Goal: Task Accomplishment & Management: Use online tool/utility

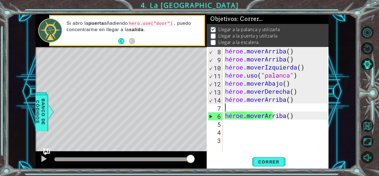
scroll to position [4, 0]
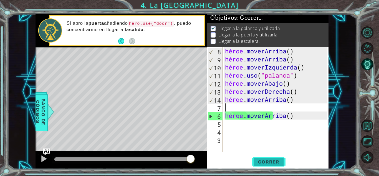
click at [259, 159] on font "Correr" at bounding box center [268, 162] width 21 height 6
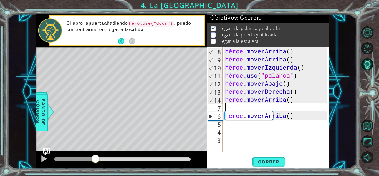
drag, startPoint x: 132, startPoint y: 157, endPoint x: 95, endPoint y: 156, distance: 36.7
click at [95, 156] on div at bounding box center [95, 159] width 10 height 10
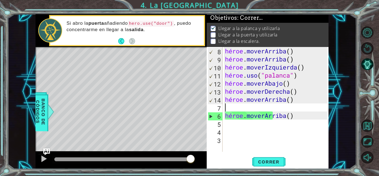
click at [247, 124] on div "héroe . [PERSON_NAME] ( ) héroe . [PERSON_NAME] ( ) héroe . moverIzquierda ( ) …" at bounding box center [277, 107] width 106 height 121
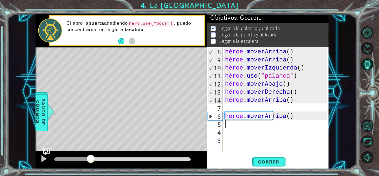
drag, startPoint x: 188, startPoint y: 159, endPoint x: 90, endPoint y: 177, distance: 99.3
click at [90, 175] on html "1 [DEMOGRAPHIC_DATA] XXXXXXXXXXXXXXXXXXXXXXXXXXXXXXXXXXXXXXXXXXXXXXXXXXXXXXXXXX…" at bounding box center [189, 88] width 379 height 176
click at [235, 128] on div "héroe . [PERSON_NAME] ( ) héroe . [PERSON_NAME] ( ) héroe . moverIzquierda ( ) …" at bounding box center [277, 107] width 106 height 121
click at [233, 126] on div "héroe . [PERSON_NAME] ( ) héroe . [PERSON_NAME] ( ) héroe . moverIzquierda ( ) …" at bounding box center [277, 107] width 106 height 121
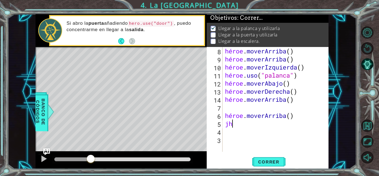
scroll to position [0, 0]
type textarea "j"
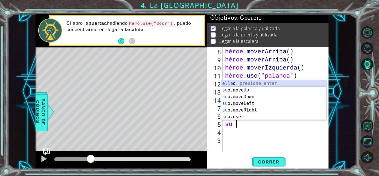
click at [253, 87] on div "ella o presione enter su o.moveUp Presione Enter su o.moveDown Presione Enter s…" at bounding box center [273, 106] width 105 height 53
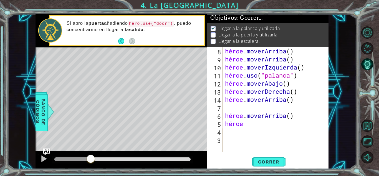
click at [251, 123] on div "héroe . [PERSON_NAME] ( ) héroe . [PERSON_NAME] ( ) héroe . moverIzquierda ( ) …" at bounding box center [277, 107] width 106 height 121
click at [239, 126] on div "héroe . [PERSON_NAME] ( ) héroe . [PERSON_NAME] ( ) héroe . moverIzquierda ( ) …" at bounding box center [277, 107] width 106 height 121
type textarea "her"
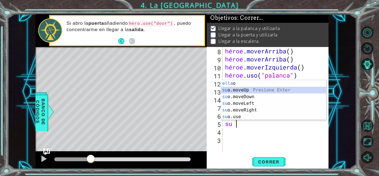
click at [247, 87] on div "ella o presione enter su o.moveUp Presione Enter su o.moveDown Presione Enter s…" at bounding box center [273, 106] width 105 height 53
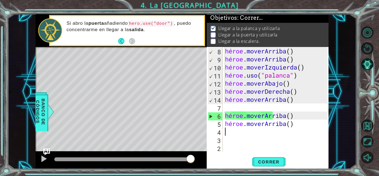
drag, startPoint x: 95, startPoint y: 156, endPoint x: 251, endPoint y: 163, distance: 155.9
click at [251, 163] on div "1 [DEMOGRAPHIC_DATA] XXXXXXXXXXXXXXXXXXXXXXXXXXXXXXXXXXXXXXXXXXXXXXXXXXXXXXXXXX…" at bounding box center [182, 91] width 293 height 155
click at [268, 159] on font "Correr" at bounding box center [268, 162] width 21 height 6
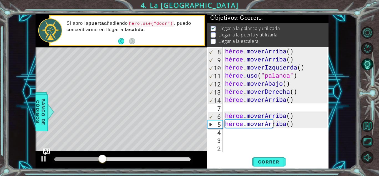
click at [290, 127] on div "héroe . [PERSON_NAME] ( ) héroe . [PERSON_NAME] ( ) héroe . moverIzquierda ( ) …" at bounding box center [277, 107] width 106 height 121
click at [291, 125] on div "héroe . [PERSON_NAME] ( ) héroe . [PERSON_NAME] ( ) héroe . moverIzquierda ( ) …" at bounding box center [277, 107] width 106 height 121
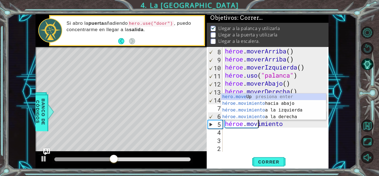
type textarea "hero.mov"
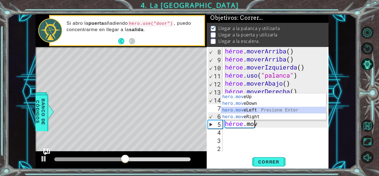
click at [280, 110] on div "hero.mov eUp presiona enter hero.mov eDown Presione Enter hero.mov eLeft Presio…" at bounding box center [273, 113] width 105 height 40
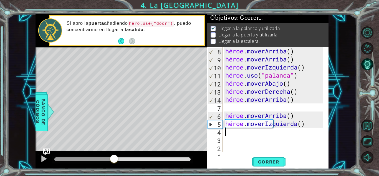
drag, startPoint x: 132, startPoint y: 158, endPoint x: 115, endPoint y: 154, distance: 17.9
click at [115, 154] on div at bounding box center [114, 159] width 10 height 10
click at [260, 164] on font "Correr" at bounding box center [268, 162] width 21 height 6
click at [300, 123] on div "héroe . [PERSON_NAME] ( ) héroe . [PERSON_NAME] ( ) héroe . moverIzquierda ( ) …" at bounding box center [275, 107] width 102 height 121
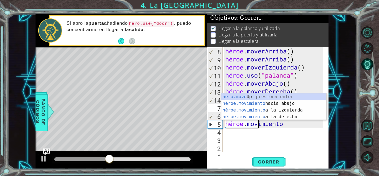
type textarea "hero.mov"
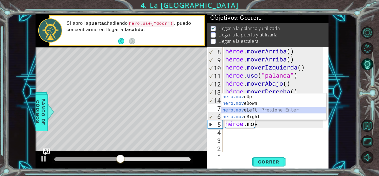
click at [291, 110] on div "hero.mov eUp presiona enter hero.mov eDown Presione Enter hero.mov eLeft Presio…" at bounding box center [274, 113] width 105 height 40
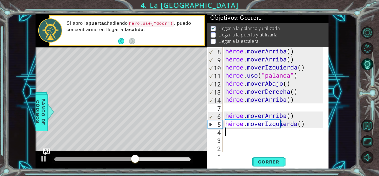
click at [290, 122] on div "héroe . [PERSON_NAME] ( ) héroe . [PERSON_NAME] ( ) héroe . moverIzquierda ( ) …" at bounding box center [275, 107] width 102 height 121
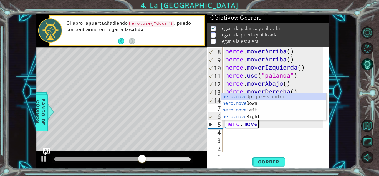
type textarea "hero.mov"
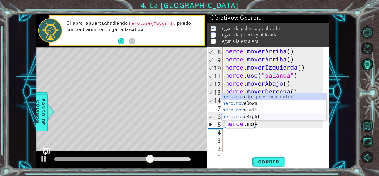
click at [278, 116] on div "hero.mov eUp presiona enter hero.mov eDown Presione Enter hero.mov eLeft Presio…" at bounding box center [274, 113] width 105 height 40
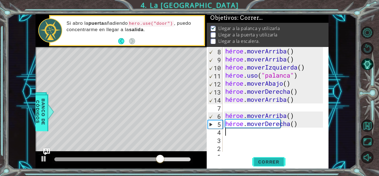
click at [258, 163] on font "Correr" at bounding box center [268, 162] width 21 height 6
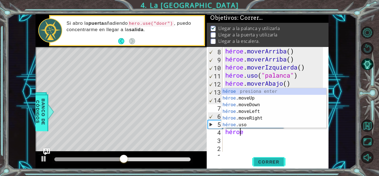
type textarea "heroe"
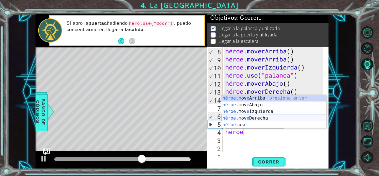
click at [259, 117] on div "héroe .mov e Arriba presiona enter héroe .mov e Abajo Presione Enter héroe .mov…" at bounding box center [274, 118] width 105 height 47
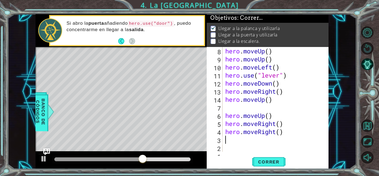
scroll to position [0, 0]
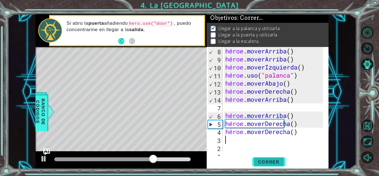
click at [259, 162] on font "Correr" at bounding box center [268, 162] width 21 height 6
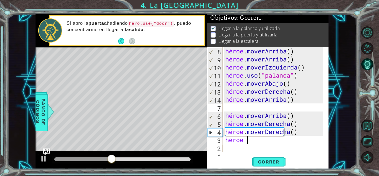
scroll to position [0, 1]
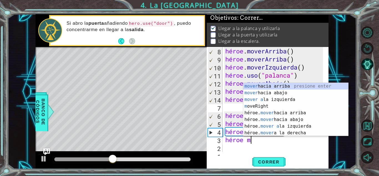
type textarea "heroe mo"
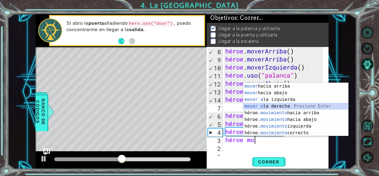
click at [265, 105] on div "mover hacia arriba presione enter mover hacia abajo Presione Enter mover a la i…" at bounding box center [295, 116] width 105 height 67
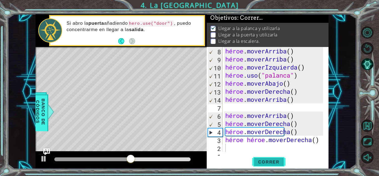
click at [258, 161] on font "Correr" at bounding box center [268, 162] width 21 height 6
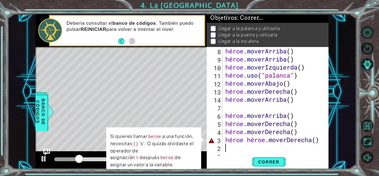
click at [268, 141] on div "héroe . [PERSON_NAME] ( ) héroe . [PERSON_NAME] ( ) héroe . moverIzquierda ( ) …" at bounding box center [275, 107] width 102 height 121
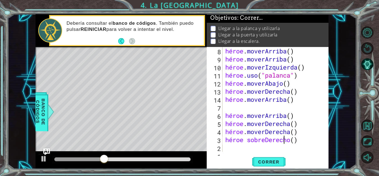
click at [296, 142] on div "héroe . [PERSON_NAME] ( ) héroe . [PERSON_NAME] ( ) héroe . moverIzquierda ( ) …" at bounding box center [275, 107] width 102 height 121
type textarea "heroe"
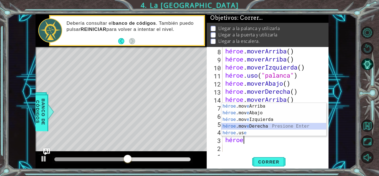
click at [280, 127] on div "héroe .mov e Arriba presiona enter héroe .mov e Abajo Presione Enter héroe .mov…" at bounding box center [274, 126] width 105 height 47
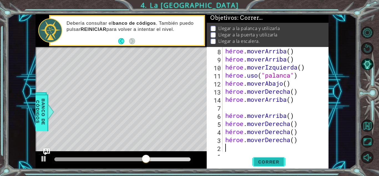
click at [256, 160] on span "Correr" at bounding box center [269, 162] width 32 height 6
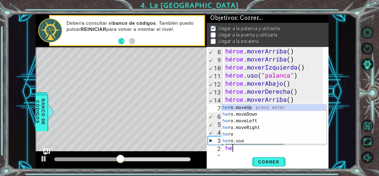
type textarea "her"
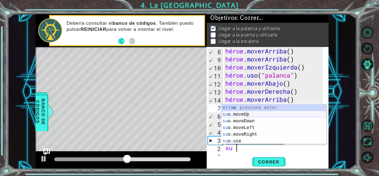
click at [248, 113] on div "ella o presione enter su o.moveUp Presione Enter su o.moveDown Presione Enter s…" at bounding box center [274, 130] width 105 height 53
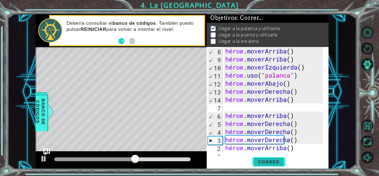
click at [263, 161] on font "Correr" at bounding box center [268, 162] width 21 height 6
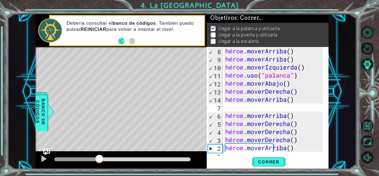
drag, startPoint x: 68, startPoint y: 157, endPoint x: 100, endPoint y: 159, distance: 32.3
click at [100, 159] on div at bounding box center [99, 159] width 10 height 10
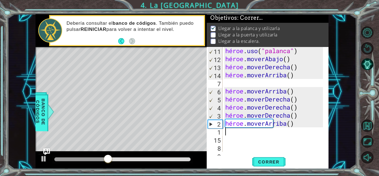
click at [289, 124] on div "héroe . uso ( "palanca" ) héroe . moverAbajo ( ) héroe . moverDerecha ( ) héroe…" at bounding box center [275, 107] width 102 height 121
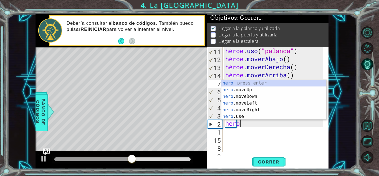
type textarea "heroe"
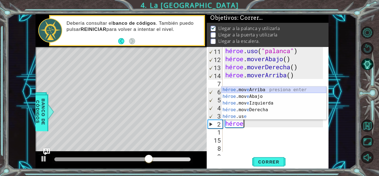
click at [267, 90] on div "héroe .mov e Arriba presiona enter héroe .mov e Abajo Presione Enter héroe .mov…" at bounding box center [274, 109] width 105 height 47
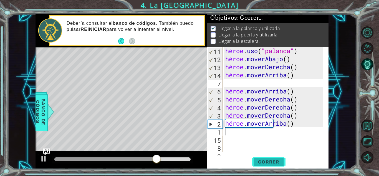
click at [271, 159] on font "Correr" at bounding box center [268, 162] width 21 height 6
drag, startPoint x: 74, startPoint y: 157, endPoint x: 156, endPoint y: 162, distance: 82.1
click at [156, 162] on div at bounding box center [155, 159] width 10 height 10
click at [298, 124] on div "héroe . uso ( "palanca" ) héroe . moverAbajo ( ) héroe . moverDerecha ( ) héroe…" at bounding box center [275, 107] width 102 height 121
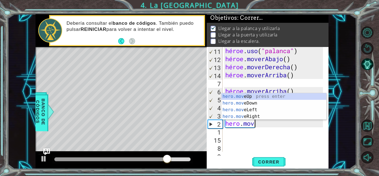
type textarea "[DOMAIN_NAME]"
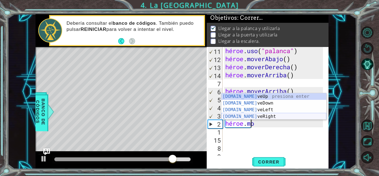
click at [263, 116] on div "[DOMAIN_NAME] veUp presiona enter [DOMAIN_NAME] veDown Presione Enter [DOMAIN_N…" at bounding box center [274, 113] width 105 height 40
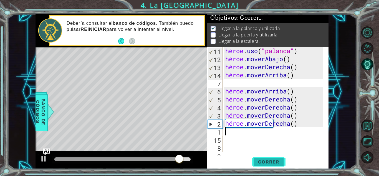
click at [269, 159] on font "Correr" at bounding box center [268, 162] width 21 height 6
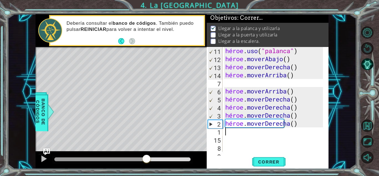
drag, startPoint x: 71, startPoint y: 157, endPoint x: 145, endPoint y: 162, distance: 74.3
click at [145, 162] on div at bounding box center [147, 159] width 10 height 10
click at [301, 123] on div "héroe . uso ( "palanca" ) héroe . moverAbajo ( ) héroe . moverDerecha ( ) héroe…" at bounding box center [275, 107] width 102 height 121
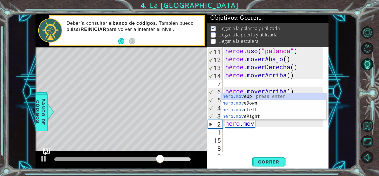
type textarea "[DOMAIN_NAME]"
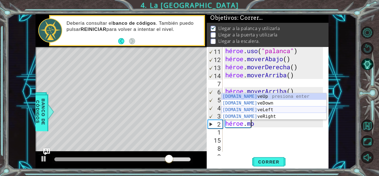
click at [279, 109] on div "[DOMAIN_NAME] veUp presiona enter [DOMAIN_NAME] veDown Presione Enter [DOMAIN_N…" at bounding box center [274, 113] width 105 height 40
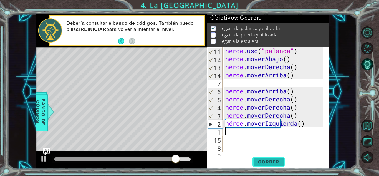
click at [263, 160] on font "Correr" at bounding box center [268, 162] width 21 height 6
drag, startPoint x: 71, startPoint y: 157, endPoint x: 132, endPoint y: 157, distance: 61.1
click at [132, 157] on div at bounding box center [134, 159] width 10 height 10
click at [301, 124] on div "héroe . uso ( "palanca" ) héroe . moverAbajo ( ) héroe . moverDerecha ( ) héroe…" at bounding box center [275, 107] width 102 height 121
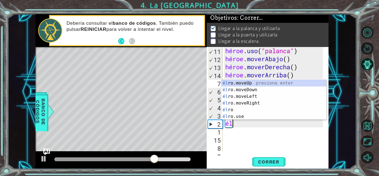
type textarea "h"
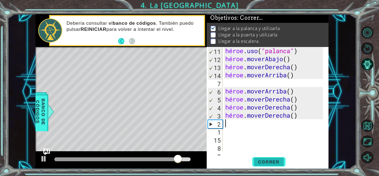
click at [267, 161] on font "Correr" at bounding box center [268, 162] width 21 height 6
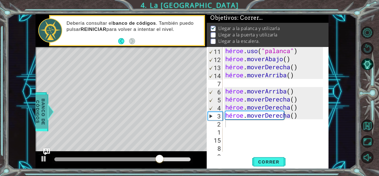
click at [42, 114] on font "Banco de códigos" at bounding box center [40, 111] width 11 height 27
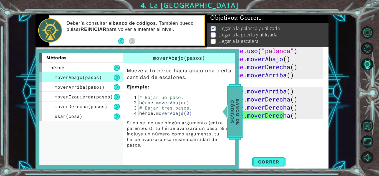
click at [239, 104] on font "Banco de códigos" at bounding box center [235, 111] width 11 height 27
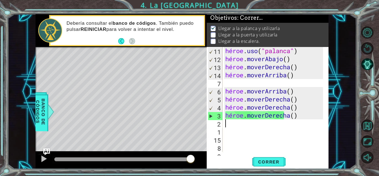
click at [257, 125] on div "héroe . uso ( "palanca" ) héroe . moverAbajo ( ) héroe . moverDerecha ( ) héroe…" at bounding box center [275, 107] width 102 height 121
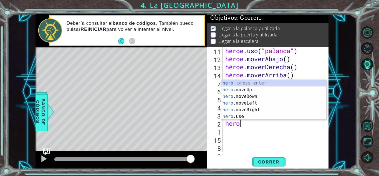
scroll to position [0, 0]
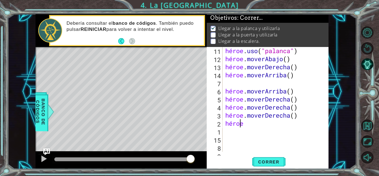
click at [251, 125] on div "héroe . uso ( "palanca" ) héroe . moverAbajo ( ) héroe . moverDerecha ( ) héroe…" at bounding box center [275, 107] width 102 height 121
click at [240, 122] on div "héroe . uso ( "palanca" ) héroe . moverAbajo ( ) héroe . moverDerecha ( ) héroe…" at bounding box center [275, 107] width 102 height 121
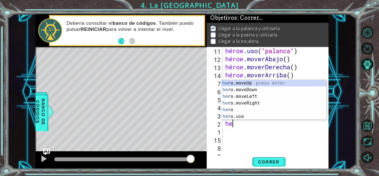
scroll to position [0, 0]
type textarea "h"
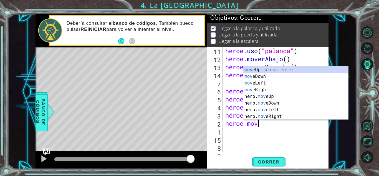
scroll to position [0, 1]
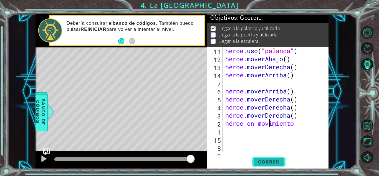
click at [257, 160] on span "Correr" at bounding box center [269, 162] width 32 height 6
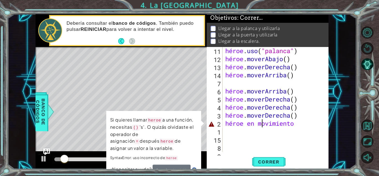
click at [263, 123] on div "héroe . uso ( "palanca" ) héroe . moverAbajo ( ) héroe . moverDerecha ( ) héroe…" at bounding box center [275, 107] width 102 height 121
click at [275, 124] on div "héroe . uso ( "palanca" ) héroe . moverAbajo ( ) héroe . moverDerecha ( ) héroe…" at bounding box center [275, 107] width 102 height 121
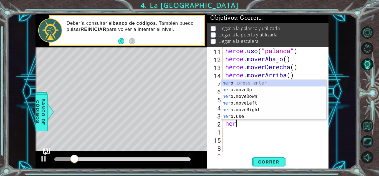
scroll to position [0, 0]
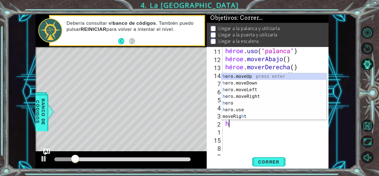
type textarea "h"
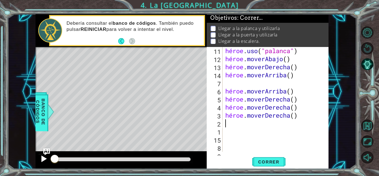
drag, startPoint x: 91, startPoint y: 155, endPoint x: 49, endPoint y: 160, distance: 42.2
click at [49, 160] on div at bounding box center [121, 160] width 171 height 18
click at [270, 159] on font "Correr" at bounding box center [268, 162] width 21 height 6
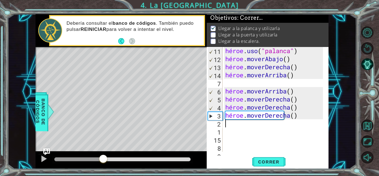
drag, startPoint x: 116, startPoint y: 157, endPoint x: 103, endPoint y: 159, distance: 12.9
click at [103, 159] on div at bounding box center [103, 159] width 10 height 10
click at [264, 125] on div "héroe . uso ( "palanca" ) héroe . moverAbajo ( ) héroe . moverDerecha ( ) héroe…" at bounding box center [275, 107] width 102 height 121
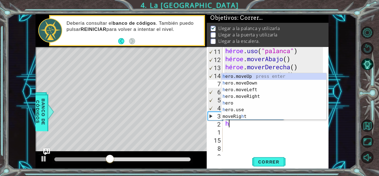
type textarea "he"
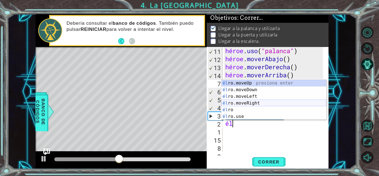
click at [243, 104] on div "él ro.moveUp presiona enter él ro.moveDown Presione Enter él ro.moveLeft Presio…" at bounding box center [274, 106] width 105 height 53
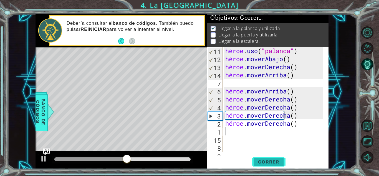
click at [270, 161] on font "Correr" at bounding box center [268, 162] width 21 height 6
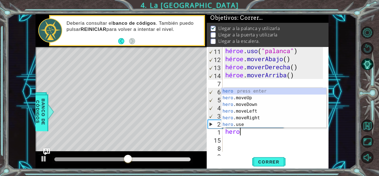
scroll to position [0, 1]
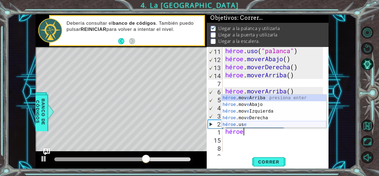
click at [245, 123] on div "héroe .mov e Arriba presiona enter héroe .mov e Abajo Presione Enter héroe .mov…" at bounding box center [274, 117] width 105 height 47
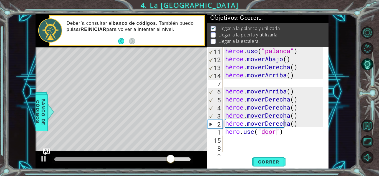
scroll to position [0, 2]
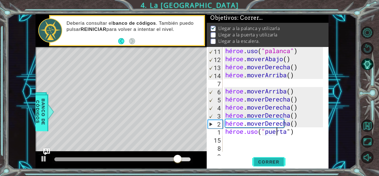
type textarea "hero.use("door")"
click at [276, 164] on font "Correr" at bounding box center [268, 162] width 21 height 6
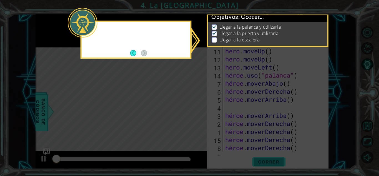
scroll to position [0, 0]
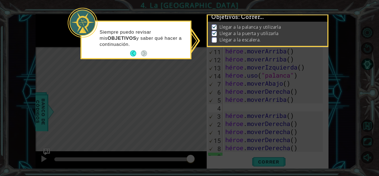
click at [214, 37] on p at bounding box center [214, 39] width 5 height 5
click at [195, 39] on icon at bounding box center [189, 88] width 379 height 176
click at [132, 53] on button "Atrás" at bounding box center [135, 53] width 11 height 6
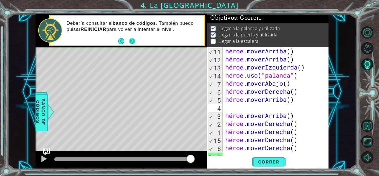
click at [133, 38] on button "Próximo" at bounding box center [132, 41] width 6 height 6
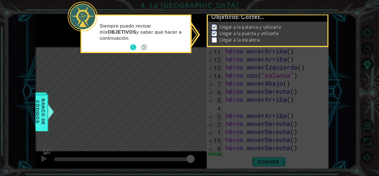
click at [132, 46] on button "Atrás" at bounding box center [135, 47] width 11 height 6
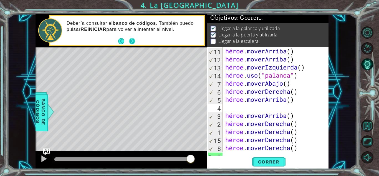
click at [133, 41] on button "Próximo" at bounding box center [132, 41] width 6 height 6
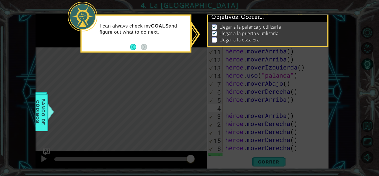
scroll to position [4, 0]
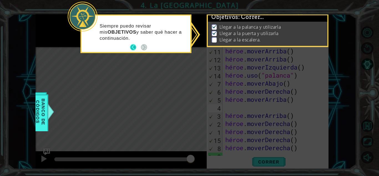
click at [132, 46] on button "Atrás" at bounding box center [135, 47] width 11 height 6
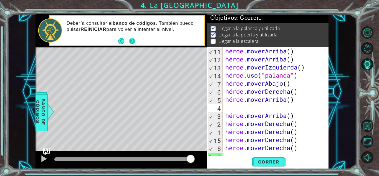
click at [129, 38] on button "Próximo" at bounding box center [132, 41] width 6 height 6
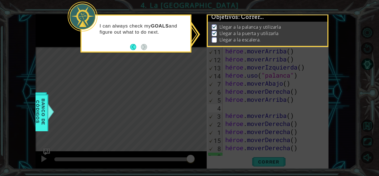
scroll to position [4, 0]
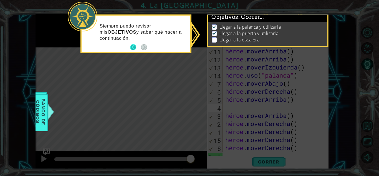
click at [132, 45] on button "Atrás" at bounding box center [135, 47] width 11 height 6
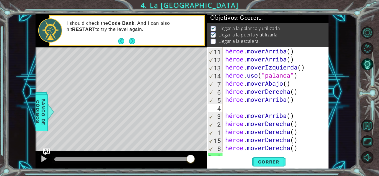
scroll to position [3, 0]
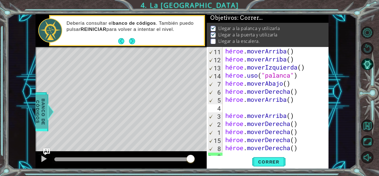
click at [43, 112] on font "Banco de códigos" at bounding box center [40, 111] width 11 height 27
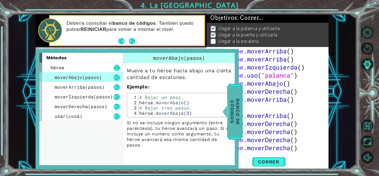
click at [234, 112] on font "Banco de códigos" at bounding box center [235, 111] width 11 height 27
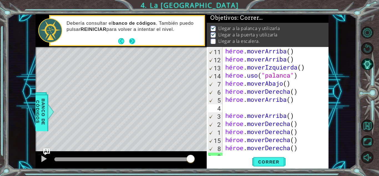
click at [131, 38] on button "Próximo" at bounding box center [132, 41] width 6 height 6
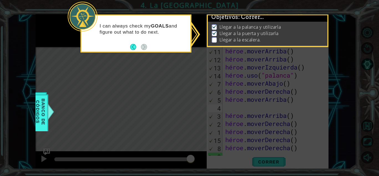
scroll to position [4, 0]
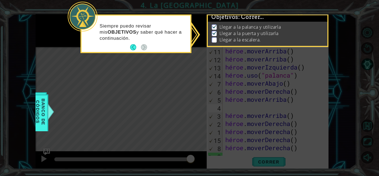
click at [214, 37] on p at bounding box center [214, 39] width 5 height 5
click at [213, 31] on img at bounding box center [215, 32] width 6 height 4
click at [213, 24] on img at bounding box center [215, 26] width 6 height 4
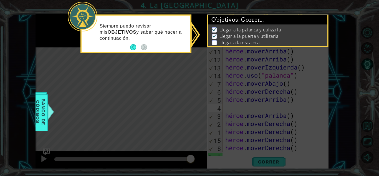
click at [77, 17] on div at bounding box center [83, 17] width 30 height 30
click at [134, 46] on button "Atrás" at bounding box center [135, 47] width 11 height 6
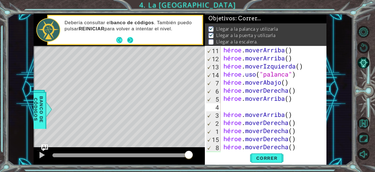
click at [132, 41] on button "Próximo" at bounding box center [130, 40] width 6 height 6
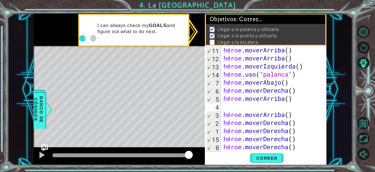
click at [132, 41] on div "I can always check my GOALS and figure out what to do next." at bounding box center [133, 31] width 109 height 28
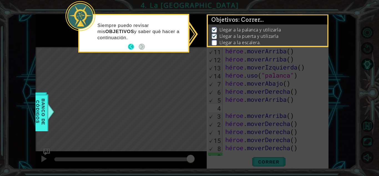
click at [130, 46] on button "Atrás" at bounding box center [133, 47] width 11 height 6
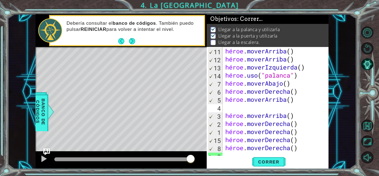
click at [256, 20] on font ": Correr..." at bounding box center [250, 19] width 26 height 7
click at [236, 18] on font "Objetivos" at bounding box center [223, 19] width 27 height 7
click at [213, 39] on p at bounding box center [213, 41] width 5 height 5
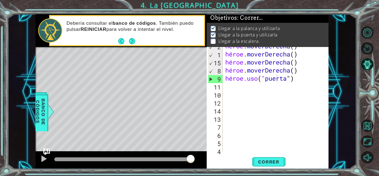
scroll to position [0, 0]
click at [226, 87] on div "héroe . moverDerecha ( ) héroe . moverDerecha ( ) héroe . moverDerecha ( ) héro…" at bounding box center [275, 102] width 102 height 121
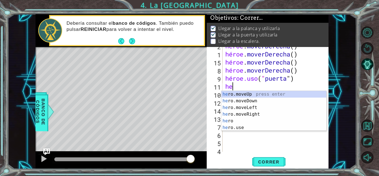
type textarea "her"
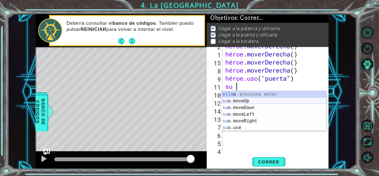
click at [235, 99] on div "ella o presione enter su o.moveUp Presione Enter su o.moveDown Presione Enter s…" at bounding box center [274, 117] width 105 height 53
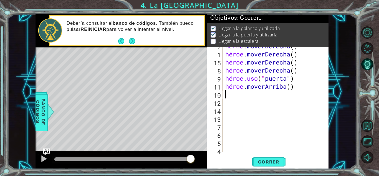
click at [304, 87] on div "héroe . moverDerecha ( ) héroe . moverDerecha ( ) héroe . moverDerecha ( ) héro…" at bounding box center [275, 102] width 102 height 121
type textarea "hero.moveUp()"
drag, startPoint x: 266, startPoint y: 85, endPoint x: 311, endPoint y: 86, distance: 45.0
click at [311, 86] on div "héroe . moverDerecha ( ) héroe . moverDerecha ( ) héroe . moverDerecha ( ) héro…" at bounding box center [275, 102] width 102 height 121
click at [291, 101] on div "héroe . moverDerecha ( ) héroe . moverDerecha ( ) héroe . moverDerecha ( ) héro…" at bounding box center [275, 102] width 102 height 121
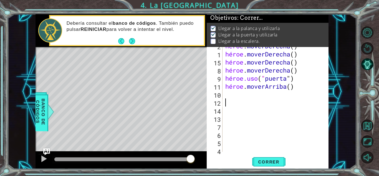
click at [277, 94] on div "héroe . moverDerecha ( ) héroe . moverDerecha ( ) héroe . moverDerecha ( ) héro…" at bounding box center [275, 102] width 102 height 121
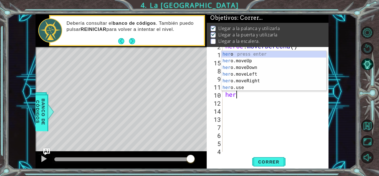
scroll to position [0, 1]
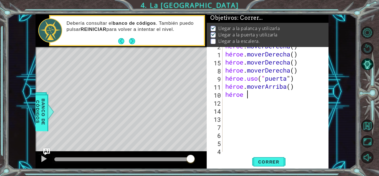
type textarea "heroe m"
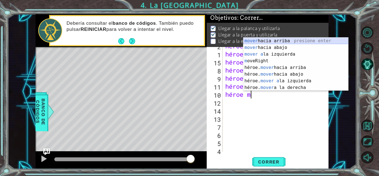
click at [273, 39] on div "mover hacia arriba presione enter mover hacia abajo Presione Enter mover a la i…" at bounding box center [295, 70] width 105 height 67
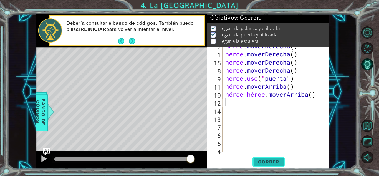
click at [272, 159] on font "Correr" at bounding box center [268, 162] width 21 height 6
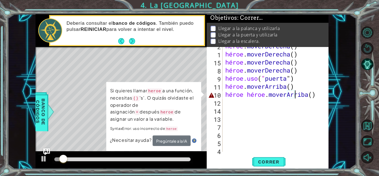
click at [295, 94] on div "héroe . moverDerecha ( ) héroe . moverDerecha ( ) héroe . moverDerecha ( ) héro…" at bounding box center [275, 102] width 102 height 121
click at [273, 96] on div "héroe . moverDerecha ( ) héroe . moverDerecha ( ) héroe . moverDerecha ( ) héro…" at bounding box center [275, 102] width 102 height 121
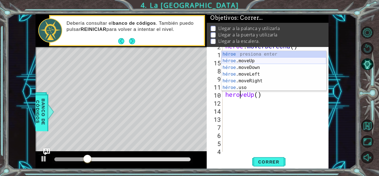
click at [255, 61] on div "héroe presiona enter héroe .moveUp Presione Enter héroe .moveDown Presione Ente…" at bounding box center [274, 77] width 105 height 53
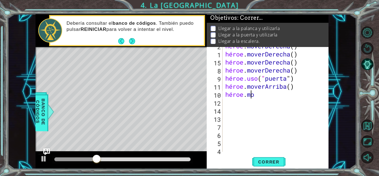
click at [277, 95] on div "héroe . moverDerecha ( ) héroe . moverDerecha ( ) héroe . moverDerecha ( ) héro…" at bounding box center [275, 102] width 102 height 121
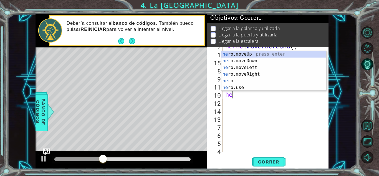
type textarea "h"
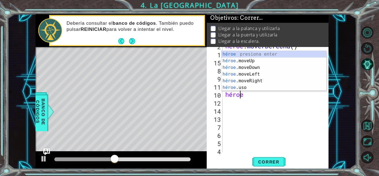
type textarea "heroe"
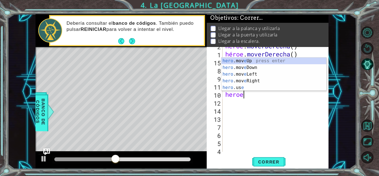
scroll to position [0, 1]
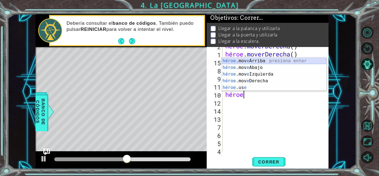
click at [265, 59] on div "héroe .mov e Arriba presiona enter héroe .mov e Abajo Presione Enter héroe .mov…" at bounding box center [274, 80] width 105 height 47
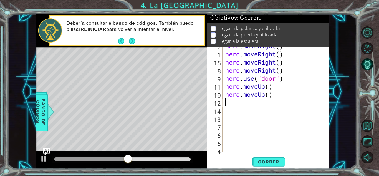
scroll to position [0, 0]
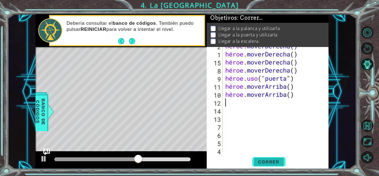
click at [267, 161] on font "Correr" at bounding box center [268, 162] width 21 height 6
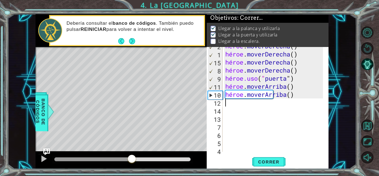
drag, startPoint x: 67, startPoint y: 157, endPoint x: 132, endPoint y: 163, distance: 65.2
click at [132, 163] on div at bounding box center [132, 159] width 10 height 10
click at [228, 102] on div "héroe . moverDerecha ( ) héroe . moverDerecha ( ) héroe . moverDerecha ( ) héro…" at bounding box center [275, 102] width 102 height 121
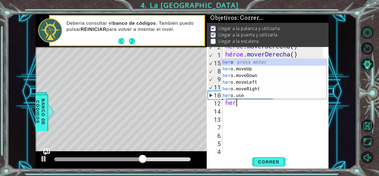
type textarea "hero"
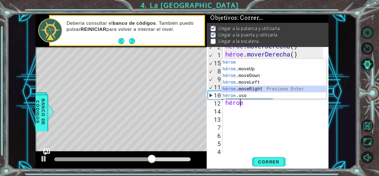
click at [245, 87] on div "héroe presiona enter héroe .moveUp Presione Enter héroe .moveDown Presione Ente…" at bounding box center [274, 85] width 105 height 53
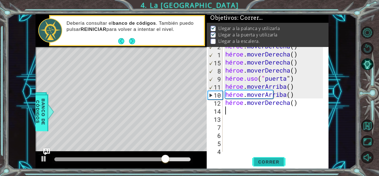
click at [266, 160] on font "Correr" at bounding box center [268, 162] width 21 height 6
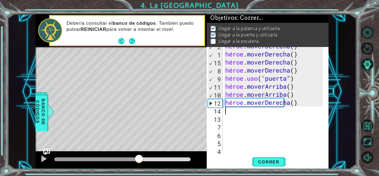
drag, startPoint x: 72, startPoint y: 157, endPoint x: 139, endPoint y: 156, distance: 66.6
click at [139, 156] on div at bounding box center [139, 159] width 10 height 10
click at [292, 102] on div "héroe . moverDerecha ( ) héroe . moverDerecha ( ) héroe . moverDerecha ( ) héro…" at bounding box center [275, 102] width 102 height 121
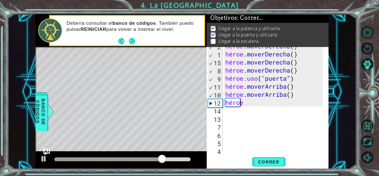
click at [269, 99] on div "héroe . moverDerecha ( ) héroe . moverDerecha ( ) héroe . moverDerecha ( ) héro…" at bounding box center [275, 102] width 102 height 121
click at [248, 104] on div "héroe . moverDerecha ( ) héroe . moverDerecha ( ) héroe . moverDerecha ( ) héro…" at bounding box center [275, 102] width 102 height 121
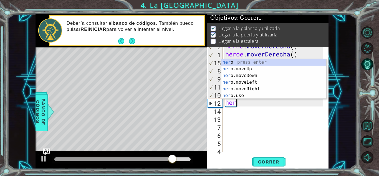
type textarea "h"
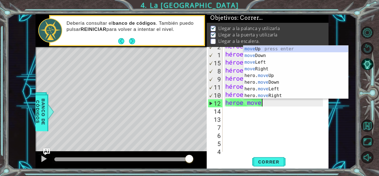
scroll to position [0, 1]
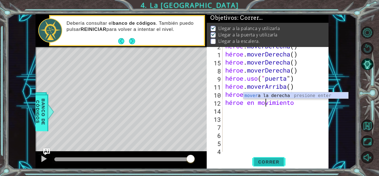
click at [264, 157] on button "Correr" at bounding box center [268, 161] width 33 height 12
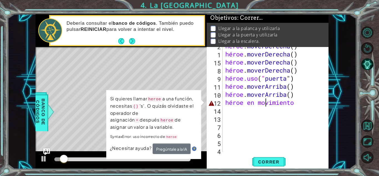
click at [278, 105] on div "héroe . moverDerecha ( ) héroe . moverDerecha ( ) héroe . moverDerecha ( ) héro…" at bounding box center [275, 102] width 102 height 121
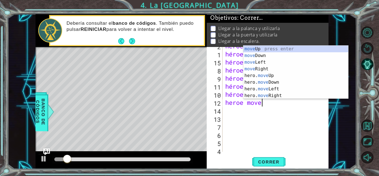
scroll to position [0, 1]
type textarea "heroe mo"
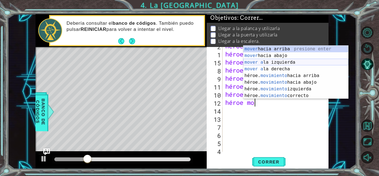
click at [265, 61] on div "mover hacia arriba presione enter mover hacia abajo Presione Enter mover a la i…" at bounding box center [295, 79] width 105 height 67
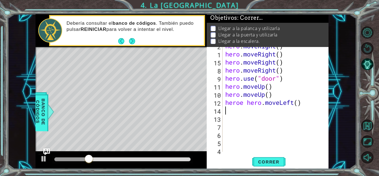
scroll to position [0, 0]
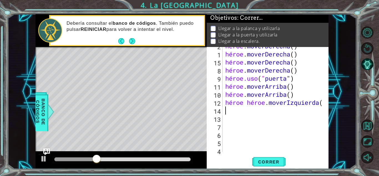
click at [268, 103] on div "héroe . moverDerecha ( ) héroe . moverDerecha ( ) héroe . moverDerecha ( ) héro…" at bounding box center [275, 102] width 102 height 121
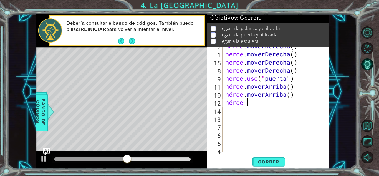
type textarea "heroe"
click at [266, 104] on div "héroe . moverDerecha ( ) héroe . moverDerecha ( ) héroe . moverDerecha ( ) héro…" at bounding box center [273, 99] width 99 height 105
click at [267, 161] on font "Correr" at bounding box center [268, 162] width 21 height 6
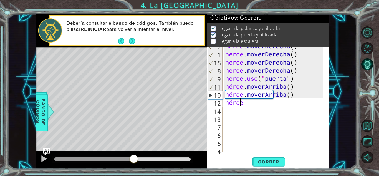
drag, startPoint x: 61, startPoint y: 156, endPoint x: 135, endPoint y: 159, distance: 73.6
click at [135, 159] on div at bounding box center [134, 159] width 10 height 10
click at [250, 105] on div "héroe . moverDerecha ( ) héroe . moverDerecha ( ) héroe . moverDerecha ( ) héro…" at bounding box center [275, 102] width 102 height 121
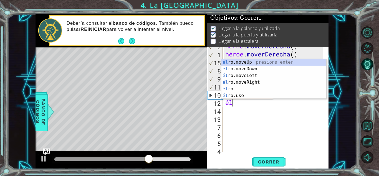
type textarea "h"
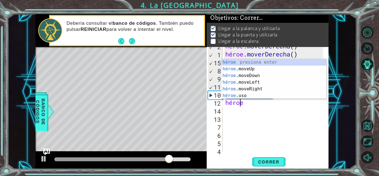
type textarea "heroe"
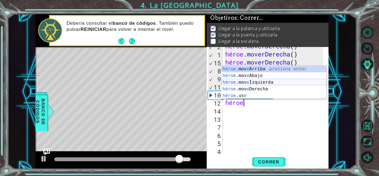
click at [270, 82] on div "héroe .mov e Arriba presiona enter héroe .mov e Abajo Presione Enter héroe .mov…" at bounding box center [274, 89] width 105 height 47
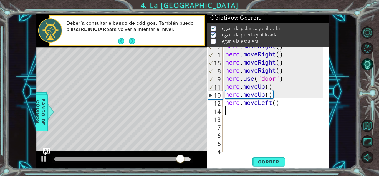
scroll to position [0, 0]
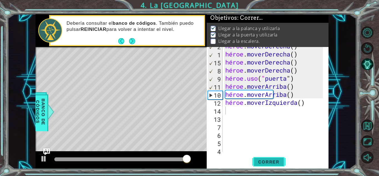
click at [260, 157] on button "Correr" at bounding box center [268, 161] width 33 height 12
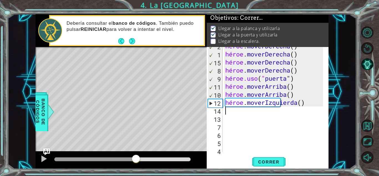
drag, startPoint x: 77, startPoint y: 156, endPoint x: 136, endPoint y: 159, distance: 59.2
click at [136, 159] on div at bounding box center [136, 159] width 10 height 10
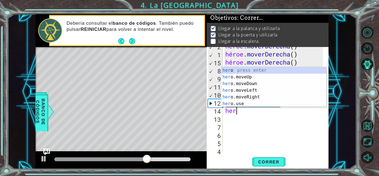
type textarea "hero"
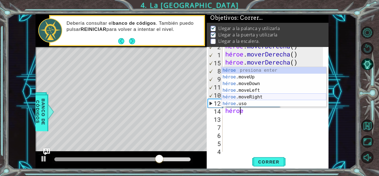
click at [252, 95] on div "héroe presiona enter héroe .moveUp Presione Enter héroe .moveDown Presione Ente…" at bounding box center [274, 93] width 105 height 53
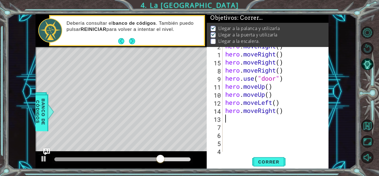
scroll to position [0, 0]
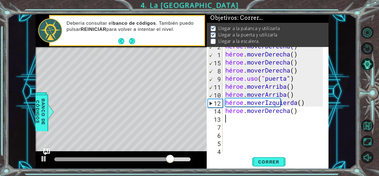
click at [294, 114] on div "héroe . moverDerecha ( ) héroe . moverDerecha ( ) héroe . moverDerecha ( ) héro…" at bounding box center [275, 102] width 102 height 121
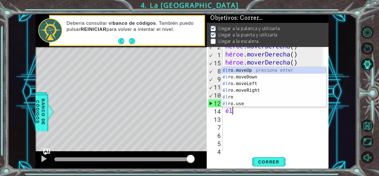
type textarea "h"
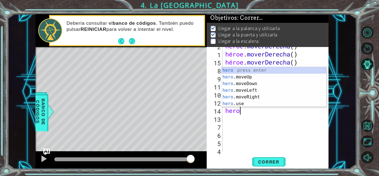
type textarea "heroe"
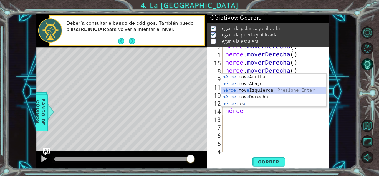
click at [263, 89] on div "héroe .mov e Arriba presiona enter héroe .mov e Abajo Presione Enter héroe .mov…" at bounding box center [274, 97] width 105 height 47
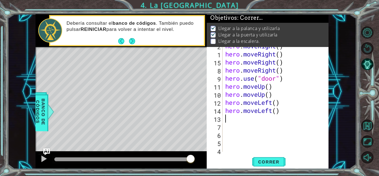
scroll to position [0, 0]
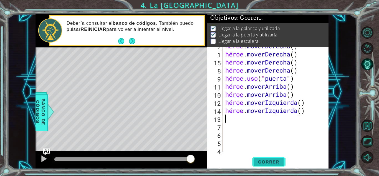
click at [262, 159] on font "Correr" at bounding box center [268, 162] width 21 height 6
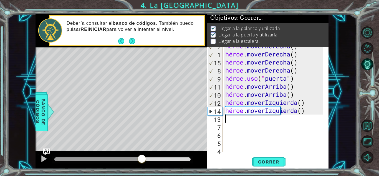
drag, startPoint x: 72, startPoint y: 157, endPoint x: 142, endPoint y: 157, distance: 69.4
click at [142, 157] on div at bounding box center [142, 159] width 10 height 10
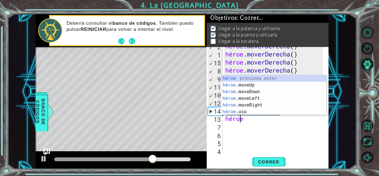
type textarea "heroe"
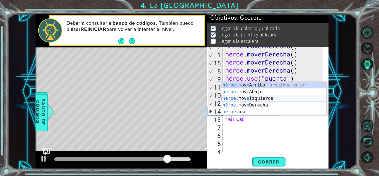
click at [257, 96] on div "héroe .mov e Arriba presiona enter héroe .mov e Abajo Presione Enter héroe .mov…" at bounding box center [274, 105] width 105 height 47
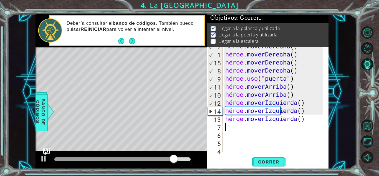
click at [242, 127] on div "héroe . moverDerecha ( ) héroe . moverDerecha ( ) héroe . moverDerecha ( ) héro…" at bounding box center [275, 102] width 102 height 121
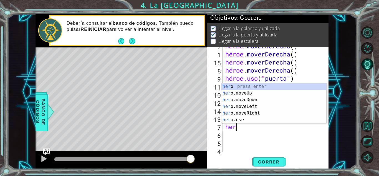
type textarea "heroe"
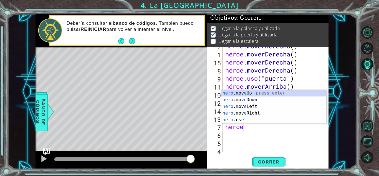
scroll to position [0, 1]
click at [252, 93] on div "héroe .mov e Arriba presiona enter héroe .mov e Abajo Presione Enter héroe .mov…" at bounding box center [274, 113] width 105 height 47
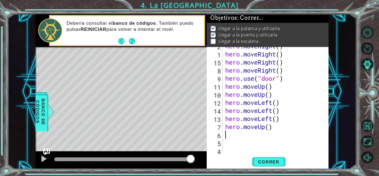
scroll to position [0, 0]
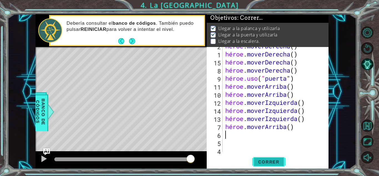
click at [257, 162] on span "Correr" at bounding box center [269, 162] width 32 height 6
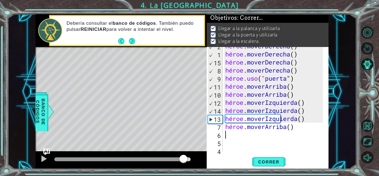
drag, startPoint x: 77, startPoint y: 159, endPoint x: 184, endPoint y: 161, distance: 106.9
click at [184, 161] on div at bounding box center [183, 159] width 10 height 10
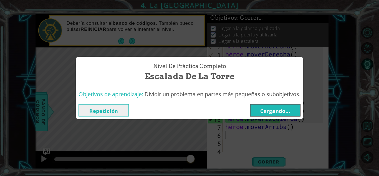
click at [285, 107] on font "Cargando..." at bounding box center [275, 110] width 30 height 7
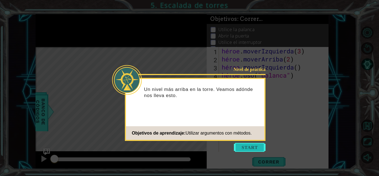
click at [253, 145] on button "Comenzar" at bounding box center [250, 147] width 32 height 9
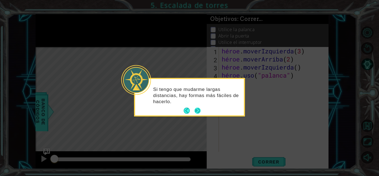
click at [197, 107] on button "Próximo" at bounding box center [198, 110] width 6 height 6
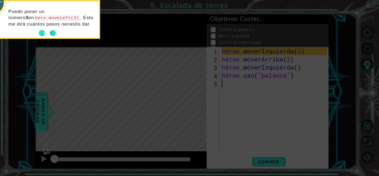
click at [54, 32] on button "Próximo" at bounding box center [53, 33] width 6 height 6
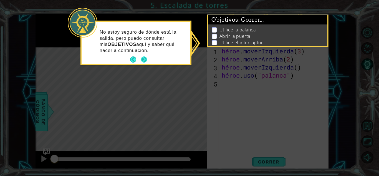
click at [142, 59] on button "Próximo" at bounding box center [144, 59] width 6 height 6
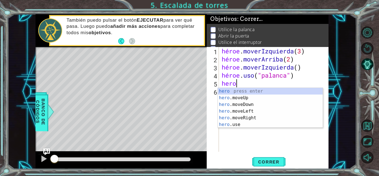
scroll to position [0, 1]
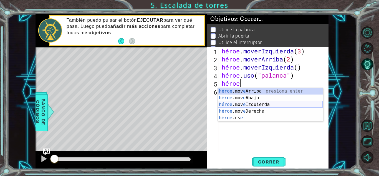
click at [250, 104] on div "héroe .mov e Arriba presiona enter héroe .mov e Abajo Presione Enter héroe .mov…" at bounding box center [270, 111] width 105 height 47
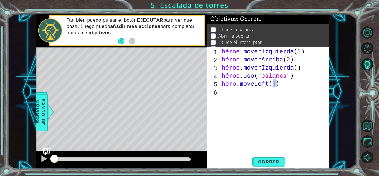
type textarea "hero.moveLeft(1)"
click at [240, 94] on div "héroe . moverIzquierda ( 3 ) héroe . moverArriba ( 2 ) héroe . moverIzquierda (…" at bounding box center [275, 107] width 109 height 121
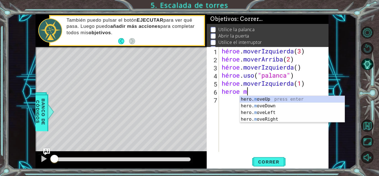
scroll to position [0, 1]
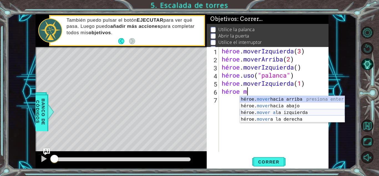
click at [262, 111] on div "héroe. mover hacia arriba presiona enter héroe. mover hacia abajo Presione Ente…" at bounding box center [292, 116] width 105 height 40
type textarea "heroe hero.moveLeft(1)"
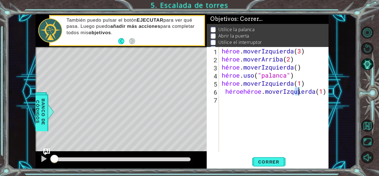
click at [244, 102] on div "héroe . moverIzquierda ( 3 ) héroe . moverArriba ( 2 ) héroe . moverIzquierda (…" at bounding box center [275, 107] width 109 height 121
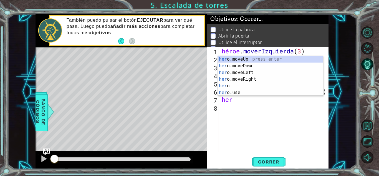
scroll to position [0, 1]
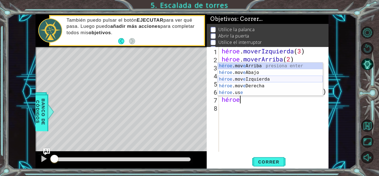
click at [260, 78] on div "héroe .mov e Arriba presiona enter héroe .mov e Abajo Presione Enter héroe .mov…" at bounding box center [270, 85] width 105 height 47
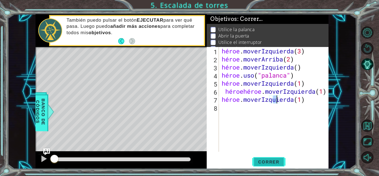
click at [273, 159] on font "Correr" at bounding box center [268, 162] width 21 height 6
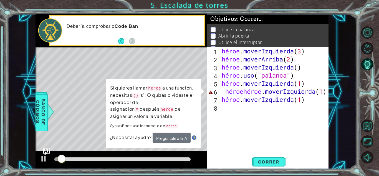
click at [273, 91] on div "héroe . moverIzquierda ( 3 ) héroe . moverArriba ( 2 ) héroe . moverIzquierda (…" at bounding box center [275, 107] width 109 height 121
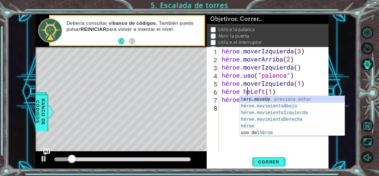
click at [277, 93] on div "héroe . moverIzquierda ( 3 ) héroe . moverArriba ( 2 ) héroe . moverIzquierda (…" at bounding box center [275, 107] width 109 height 121
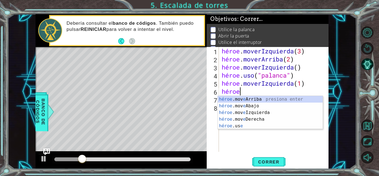
scroll to position [0, 0]
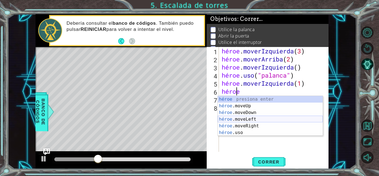
click at [256, 120] on div "héroe presiona enter héroe .moveUp Presione Enter héroe .moveDown Presione Ente…" at bounding box center [270, 122] width 105 height 53
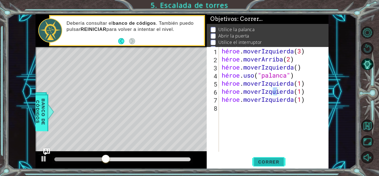
click at [279, 159] on font "Correr" at bounding box center [268, 162] width 21 height 6
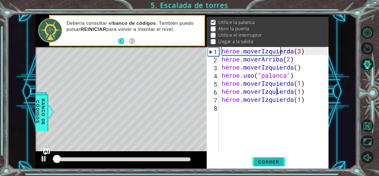
scroll to position [7, 0]
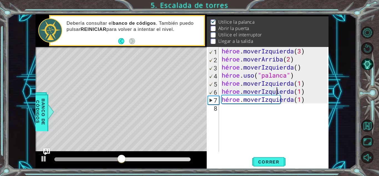
click at [285, 100] on div "héroe . moverIzquierda ( 3 ) héroe . moverArriba ( 2 ) héroe . moverIzquierda (…" at bounding box center [275, 107] width 109 height 121
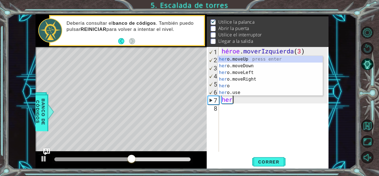
scroll to position [0, 0]
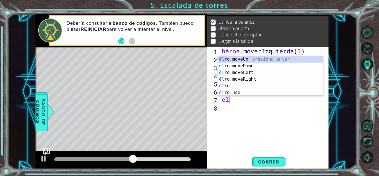
type textarea "h"
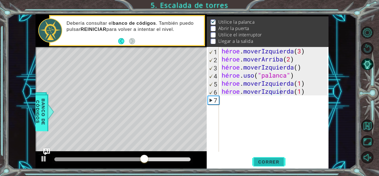
click at [270, 160] on font "Correr" at bounding box center [268, 162] width 21 height 6
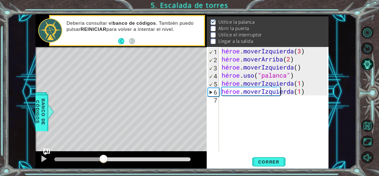
drag, startPoint x: 60, startPoint y: 157, endPoint x: 103, endPoint y: 157, distance: 43.0
click at [103, 157] on div at bounding box center [104, 159] width 10 height 10
click at [281, 92] on div "héroe . moverIzquierda ( 3 ) héroe . moverArriba ( 2 ) héroe . moverIzquierda (…" at bounding box center [275, 107] width 109 height 121
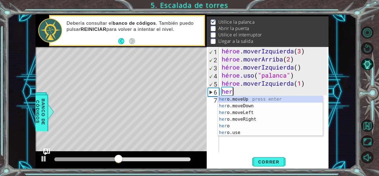
type textarea "h"
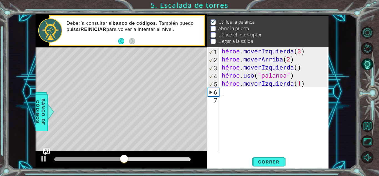
click at [236, 125] on div "héroe . moverIzquierda ( 3 ) héroe . moverArriba ( 2 ) héroe . moverIzquierda (…" at bounding box center [275, 107] width 109 height 121
click at [262, 159] on font "Correr" at bounding box center [268, 162] width 21 height 6
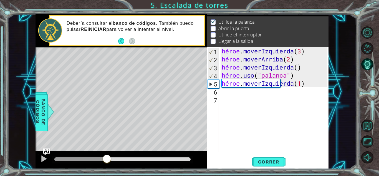
drag, startPoint x: 60, startPoint y: 158, endPoint x: 107, endPoint y: 159, distance: 46.6
click at [107, 159] on div at bounding box center [107, 159] width 10 height 10
click at [226, 93] on div "héroe . moverIzquierda ( 3 ) héroe . moverArriba ( 2 ) héroe . moverIzquierda (…" at bounding box center [275, 107] width 109 height 121
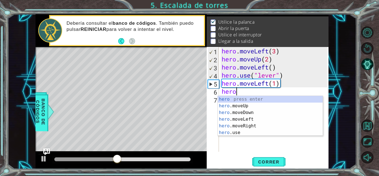
scroll to position [0, 0]
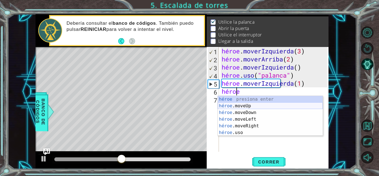
click at [241, 105] on div "héroe presiona enter héroe .moveUp Presione Enter héroe .moveDown Presione Ente…" at bounding box center [270, 122] width 105 height 53
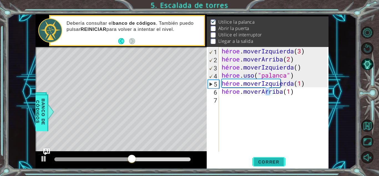
click at [266, 158] on button "Correr" at bounding box center [268, 161] width 33 height 12
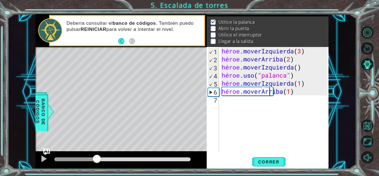
drag, startPoint x: 61, startPoint y: 156, endPoint x: 97, endPoint y: 155, distance: 35.3
click at [97, 155] on div at bounding box center [97, 159] width 10 height 10
click at [299, 92] on div "héroe . moverIzquierda ( 3 ) héroe . moverArriba ( 2 ) héroe . moverIzquierda (…" at bounding box center [275, 107] width 109 height 121
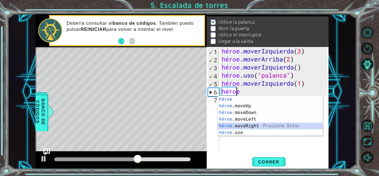
click at [253, 123] on div "héroe presiona enter héroe .moveUp Presione Enter héroe .moveDown Presione Ente…" at bounding box center [270, 122] width 105 height 53
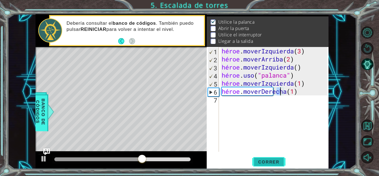
click at [267, 162] on font "Correr" at bounding box center [268, 162] width 21 height 6
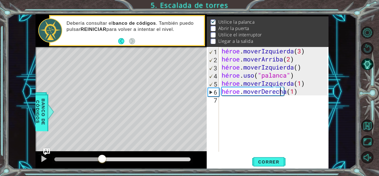
drag, startPoint x: 64, startPoint y: 159, endPoint x: 176, endPoint y: 134, distance: 115.2
click at [103, 158] on div at bounding box center [102, 159] width 10 height 10
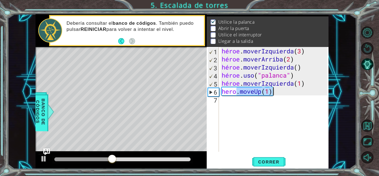
type textarea "hero"
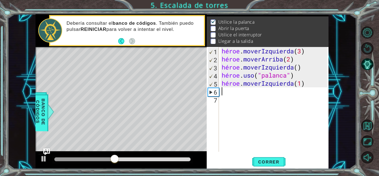
scroll to position [0, 0]
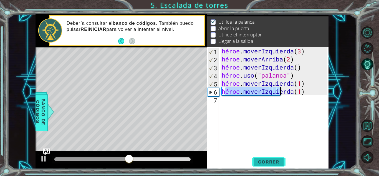
click at [279, 161] on font "Correr" at bounding box center [268, 162] width 21 height 6
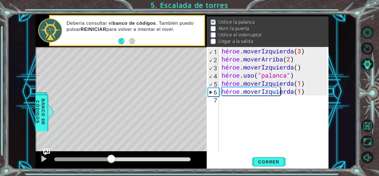
drag, startPoint x: 60, startPoint y: 157, endPoint x: 111, endPoint y: 157, distance: 51.1
click at [111, 157] on div at bounding box center [111, 159] width 10 height 10
click at [298, 92] on div "héroe . moverIzquierda ( 3 ) héroe . moverArriba ( 2 ) héroe . moverIzquierda (…" at bounding box center [275, 107] width 109 height 121
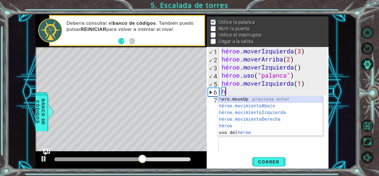
click at [241, 98] on div "h ero.moveUp presiona enter héroe.movimientoAbajo ​ Presione Enter héroe.movimi…" at bounding box center [270, 122] width 105 height 53
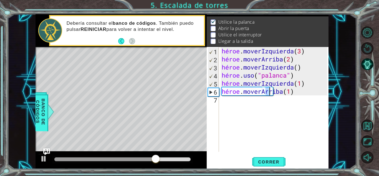
click at [279, 94] on div "héroe . moverIzquierda ( 3 ) héroe . moverArriba ( 2 ) héroe . moverIzquierda (…" at bounding box center [275, 107] width 109 height 121
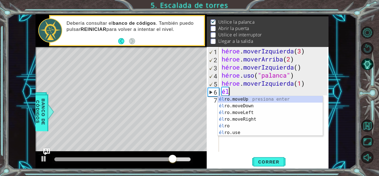
type textarea "h"
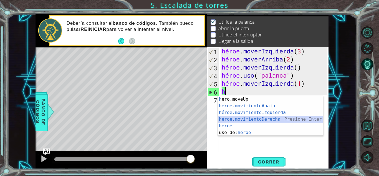
click at [270, 120] on div "h ero.moveUp presiona enter héroe.movimientoAbajo ​ Presione Enter héroe.movimi…" at bounding box center [270, 122] width 105 height 53
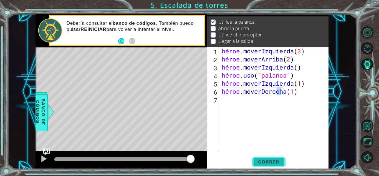
click at [264, 161] on font "Correr" at bounding box center [268, 162] width 21 height 6
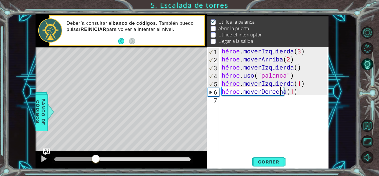
drag, startPoint x: 63, startPoint y: 156, endPoint x: 107, endPoint y: 147, distance: 44.4
click at [95, 156] on div at bounding box center [96, 159] width 10 height 10
click at [300, 94] on div "héroe . moverIzquierda ( 3 ) héroe . moverArriba ( 2 ) héroe . moverIzquierda (…" at bounding box center [275, 107] width 109 height 121
click at [295, 94] on div "héroe . moverIzquierda ( 3 ) héroe . moverArriba ( 2 ) héroe . moverIzquierda (…" at bounding box center [275, 107] width 109 height 121
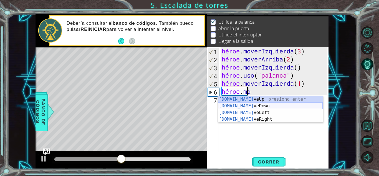
click at [255, 106] on div "[DOMAIN_NAME] veUp presiona enter [DOMAIN_NAME] veDown Presione Enter [DOMAIN_N…" at bounding box center [270, 116] width 105 height 40
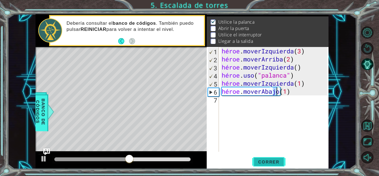
click at [272, 162] on font "Correr" at bounding box center [268, 162] width 21 height 6
drag, startPoint x: 63, startPoint y: 157, endPoint x: 121, endPoint y: 159, distance: 58.3
click at [121, 159] on div at bounding box center [121, 159] width 10 height 10
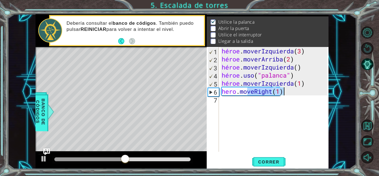
type textarea "h"
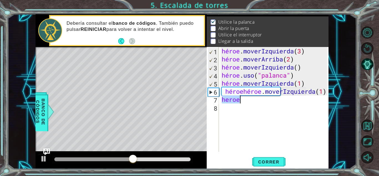
type textarea "h"
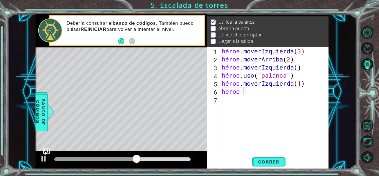
type textarea "h"
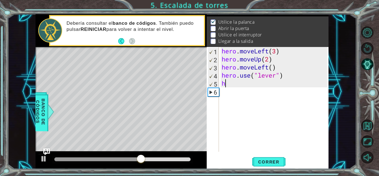
type textarea "h"
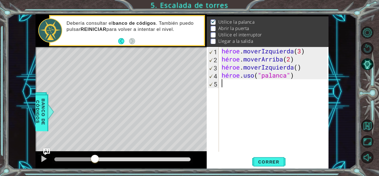
drag, startPoint x: 154, startPoint y: 158, endPoint x: 95, endPoint y: 164, distance: 59.4
click at [95, 164] on div at bounding box center [95, 159] width 10 height 10
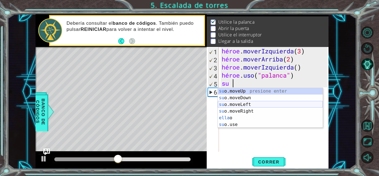
click at [249, 103] on div "su o.moveUp presione enter su o.moveDown Presione Enter su o.moveLeft Presione …" at bounding box center [270, 114] width 105 height 53
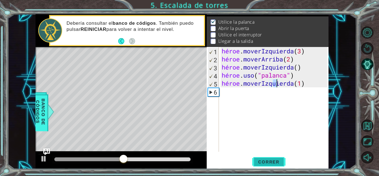
type textarea "hero.moveLeft(1)"
click at [269, 160] on font "Correr" at bounding box center [268, 162] width 21 height 6
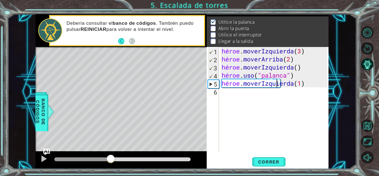
drag, startPoint x: 62, startPoint y: 159, endPoint x: 111, endPoint y: 166, distance: 50.2
click at [111, 166] on div at bounding box center [121, 160] width 171 height 18
click at [232, 92] on div "héroe . moverIzquierda ( 3 ) héroe . moverArriba ( 2 ) héroe . moverIzquierda (…" at bounding box center [275, 107] width 109 height 121
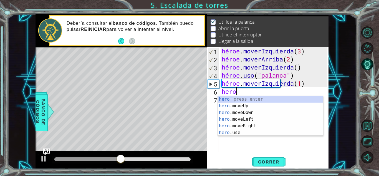
scroll to position [0, 1]
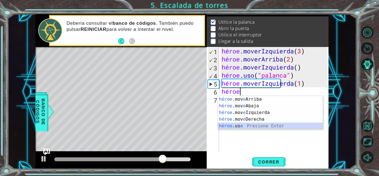
click at [248, 127] on div "héroe .mov e Arriba presiona enter héroe .mov e Abajo Presione Enter héroe .mov…" at bounding box center [270, 119] width 105 height 47
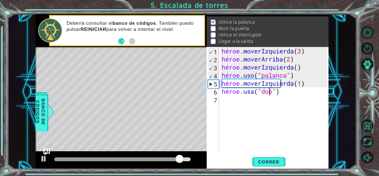
scroll to position [0, 2]
type textarea "hero.use("door")"
click at [277, 159] on font "Correr" at bounding box center [268, 162] width 21 height 6
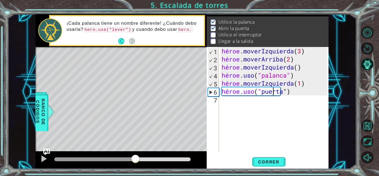
drag, startPoint x: 66, startPoint y: 157, endPoint x: 135, endPoint y: 158, distance: 68.8
click at [135, 158] on div at bounding box center [135, 159] width 10 height 10
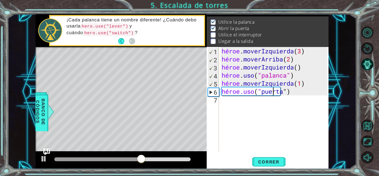
click at [247, 99] on div "héroe . moverIzquierda ( 3 ) héroe . moverArriba ( 2 ) héroe . moverIzquierda (…" at bounding box center [275, 107] width 109 height 121
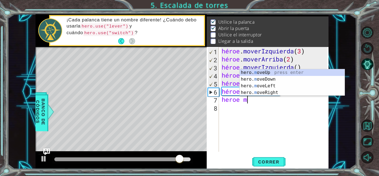
scroll to position [0, 1]
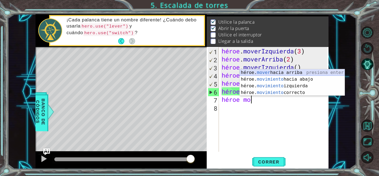
click at [278, 73] on div "héroe. mover hacia arriba presiona enter héroe. movimiento hacia abajo Presione…" at bounding box center [292, 89] width 105 height 40
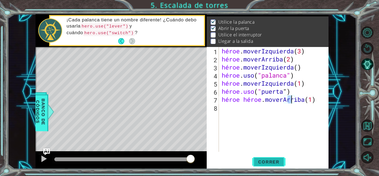
click at [271, 158] on button "Correr" at bounding box center [268, 161] width 33 height 12
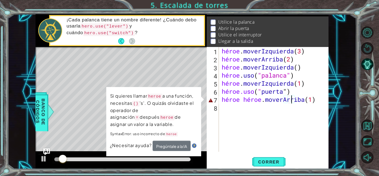
click at [277, 99] on div "héroe . moverIzquierda ( 3 ) héroe . moverArriba ( 2 ) héroe . moverIzquierda (…" at bounding box center [275, 107] width 109 height 121
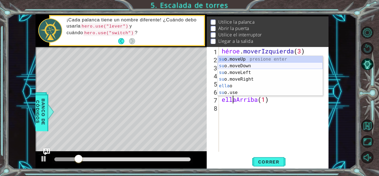
click at [247, 66] on div "su o.moveUp presione enter su o.moveDown Presione Enter su o.moveLeft Presione …" at bounding box center [270, 82] width 105 height 53
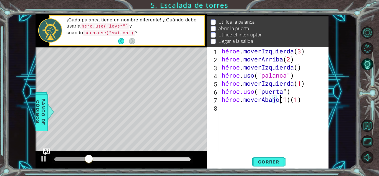
click at [281, 102] on div "héroe . moverIzquierda ( 3 ) héroe . moverArriba ( 2 ) héroe . moverIzquierda (…" at bounding box center [275, 107] width 109 height 121
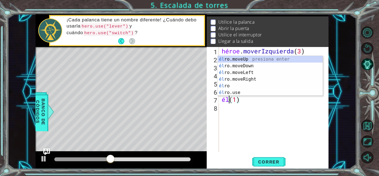
scroll to position [0, 0]
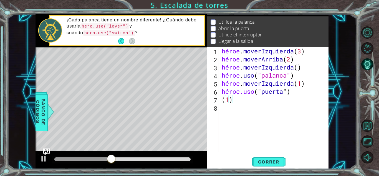
type textarea "hero.use("door")(1)"
click at [252, 103] on div "héroe . moverIzquierda ( 3 ) héroe . moverArriba ( 2 ) héroe . moverIzquierda (…" at bounding box center [275, 107] width 109 height 121
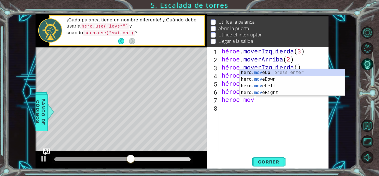
scroll to position [0, 1]
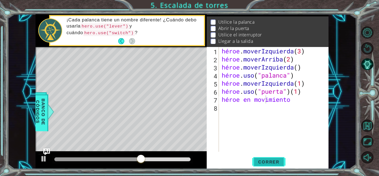
click at [281, 162] on span "Correr" at bounding box center [269, 162] width 32 height 6
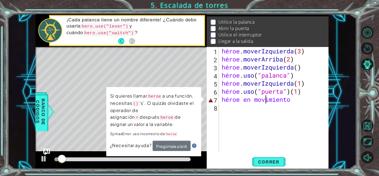
click at [292, 99] on div "héroe . moverIzquierda ( 3 ) héroe . moverArriba ( 2 ) héroe . moverIzquierda (…" at bounding box center [275, 107] width 109 height 121
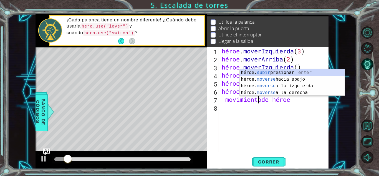
scroll to position [0, 1]
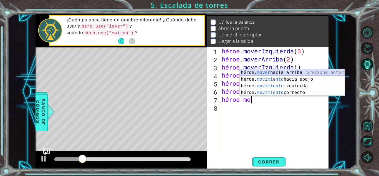
click at [290, 72] on div "héroe. mover hacia arriba presiona enter héroe. movimiento hacia abajo Presione…" at bounding box center [292, 89] width 105 height 40
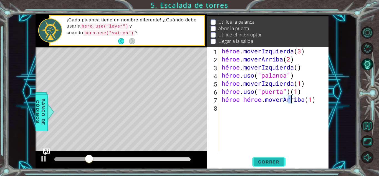
click at [256, 159] on span "Correr" at bounding box center [269, 162] width 32 height 6
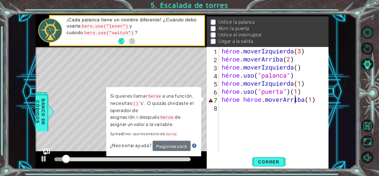
click at [294, 100] on div "héroe . moverIzquierda ( 3 ) héroe . moverArriba ( 2 ) héroe . moverIzquierda (…" at bounding box center [275, 107] width 109 height 121
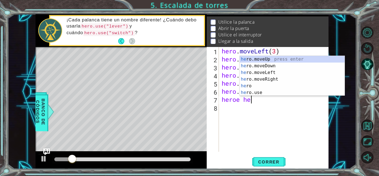
type textarea "h"
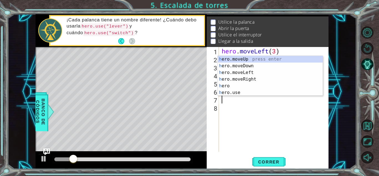
type textarea "hero.use("door")(1"
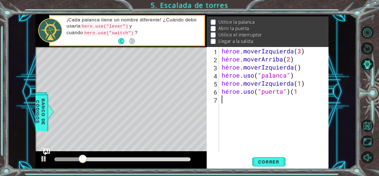
click at [244, 100] on div "héroe . moverIzquierda ( 3 ) héroe . moverArriba ( 2 ) héroe . moverIzquierda (…" at bounding box center [275, 107] width 109 height 121
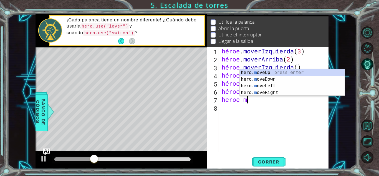
scroll to position [0, 1]
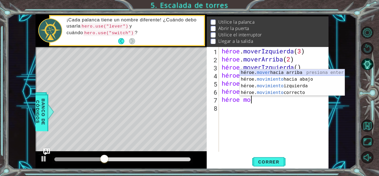
click at [266, 72] on div "héroe. mover hacia arriba presiona enter héroe. movimiento hacia abajo Presione…" at bounding box center [292, 89] width 105 height 40
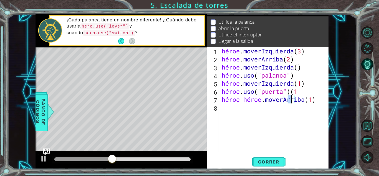
click at [266, 103] on div "héroe . moverIzquierda ( 3 ) héroe . moverArriba ( 2 ) héroe . moverIzquierda (…" at bounding box center [275, 107] width 109 height 121
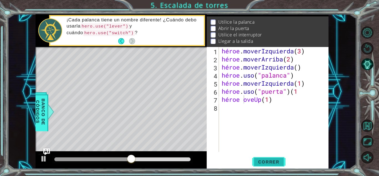
click at [276, 162] on font "Correr" at bounding box center [268, 162] width 21 height 6
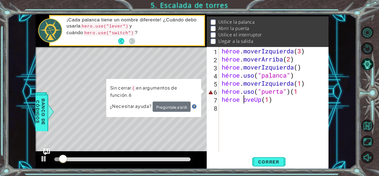
click at [269, 101] on div "héroe . moverIzquierda ( 3 ) héroe . moverArriba ( 2 ) héroe . moverIzquierda (…" at bounding box center [275, 107] width 109 height 121
click at [274, 102] on div "héroe . moverIzquierda ( 3 ) héroe . moverArriba ( 2 ) héroe . moverIzquierda (…" at bounding box center [275, 107] width 109 height 121
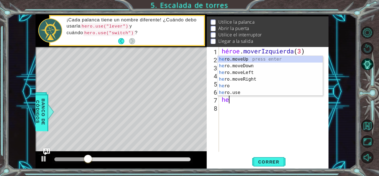
scroll to position [0, 0]
type textarea "h"
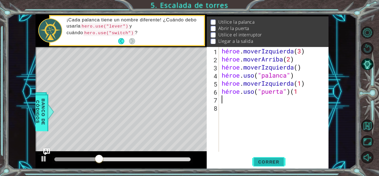
click at [281, 162] on span "Correr" at bounding box center [269, 162] width 32 height 6
click at [268, 159] on font "Correr" at bounding box center [268, 162] width 21 height 6
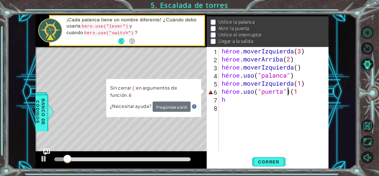
click at [310, 92] on div "héroe . moverIzquierda ( 3 ) héroe . moverArriba ( 2 ) héroe . moverIzquierda (…" at bounding box center [275, 107] width 109 height 121
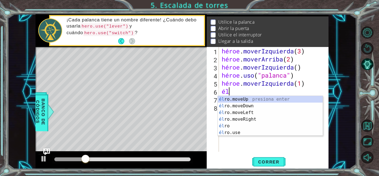
type textarea "h"
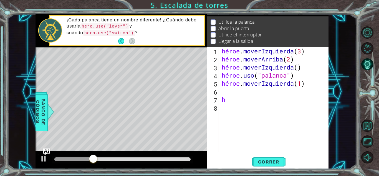
click at [241, 98] on div "héroe . moverIzquierda ( 3 ) héroe . moverArriba ( 2 ) héroe . moverIzquierda (…" at bounding box center [275, 107] width 109 height 121
type textarea "h"
click at [255, 161] on span "Correr" at bounding box center [269, 162] width 32 height 6
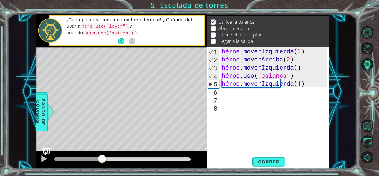
drag, startPoint x: 62, startPoint y: 156, endPoint x: 102, endPoint y: 162, distance: 40.8
click at [102, 162] on div at bounding box center [102, 159] width 10 height 10
click at [228, 88] on div "héroe . moverIzquierda ( 3 ) héroe . moverArriba ( 2 ) héroe . moverIzquierda (…" at bounding box center [275, 107] width 109 height 121
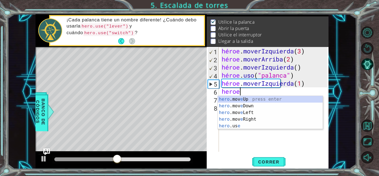
scroll to position [0, 1]
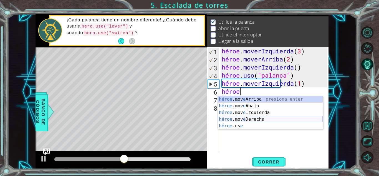
click at [232, 124] on div "héroe .mov e Arriba presiona enter héroe .mov e Abajo Presione Enter héroe .mov…" at bounding box center [270, 119] width 105 height 47
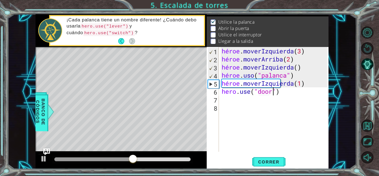
scroll to position [0, 2]
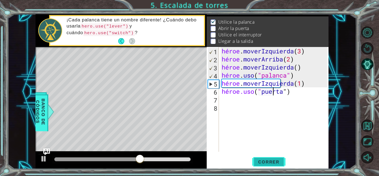
type textarea "hero.use("door")"
click at [275, 162] on font "Correr" at bounding box center [268, 162] width 21 height 6
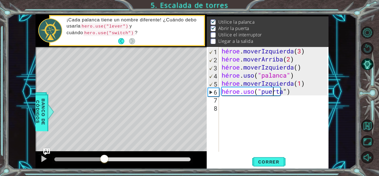
drag, startPoint x: 67, startPoint y: 157, endPoint x: 104, endPoint y: 158, distance: 37.2
click at [104, 158] on div at bounding box center [104, 159] width 10 height 10
click at [232, 100] on div "héroe . moverIzquierda ( 3 ) héroe . moverArriba ( 2 ) héroe . moverIzquierda (…" at bounding box center [275, 107] width 109 height 121
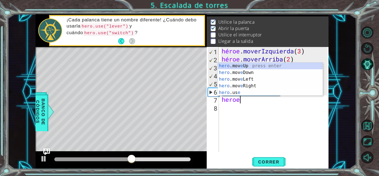
scroll to position [0, 1]
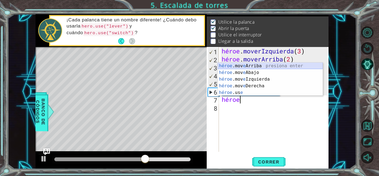
click at [252, 64] on div "héroe .mov e Arriba presiona enter héroe .mov e Abajo Presione Enter héroe .mov…" at bounding box center [270, 85] width 105 height 47
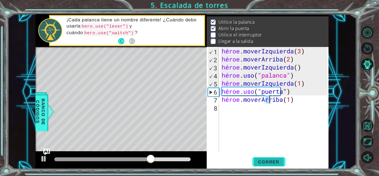
type textarea "hero.moveUp(1)"
click at [269, 162] on font "Correr" at bounding box center [268, 162] width 21 height 6
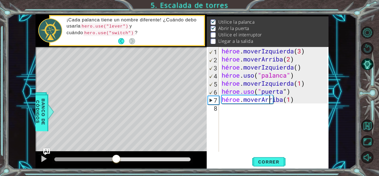
drag, startPoint x: 62, startPoint y: 159, endPoint x: 117, endPoint y: 158, distance: 55.5
click at [117, 158] on div at bounding box center [116, 159] width 10 height 10
click at [56, 79] on div "Mapa de niveles" at bounding box center [164, 129] width 257 height 164
click at [260, 111] on div "héroe . moverIzquierda ( 3 ) héroe . moverArriba ( 2 ) héroe . moverIzquierda (…" at bounding box center [275, 107] width 109 height 121
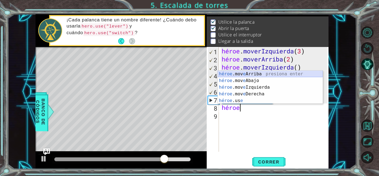
click at [253, 74] on div "héroe .mov e Arriba presiona enter héroe .mov e Abajo Presione Enter héroe .mov…" at bounding box center [270, 94] width 105 height 47
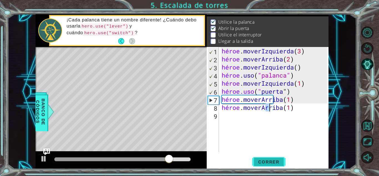
type textarea "hero.moveUp(1)"
click at [274, 161] on font "Correr" at bounding box center [268, 162] width 21 height 6
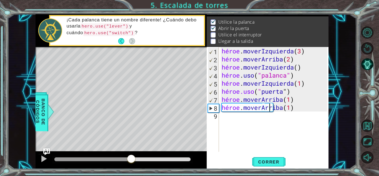
drag, startPoint x: 61, startPoint y: 157, endPoint x: 131, endPoint y: 162, distance: 70.9
click at [131, 162] on div at bounding box center [131, 159] width 10 height 10
click at [230, 115] on div "héroe . moverIzquierda ( 3 ) héroe . moverArriba ( 2 ) héroe . moverIzquierda (…" at bounding box center [275, 107] width 109 height 121
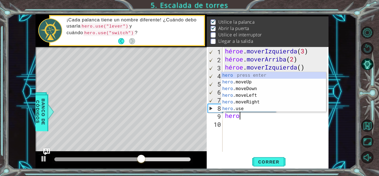
scroll to position [0, 0]
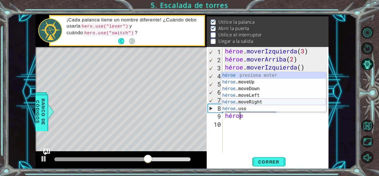
click at [245, 100] on div "héroe presiona enter héroe .moveUp Presione Enter héroe .moveDown Presione Ente…" at bounding box center [273, 98] width 105 height 53
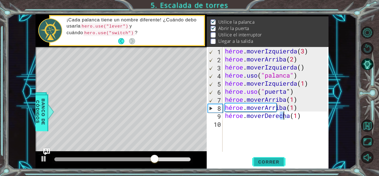
type textarea "hero.moveRight(1)"
click at [270, 159] on font "Correr" at bounding box center [268, 162] width 21 height 6
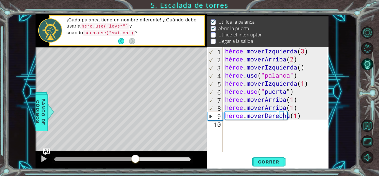
drag, startPoint x: 62, startPoint y: 157, endPoint x: 136, endPoint y: 160, distance: 73.9
click at [136, 160] on div at bounding box center [135, 159] width 10 height 10
click at [257, 127] on div "héroe . moverIzquierda ( 3 ) héroe . moverArriba ( 2 ) héroe . moverIzquierda (…" at bounding box center [277, 107] width 106 height 121
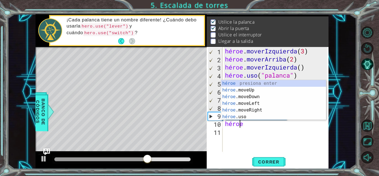
scroll to position [0, 1]
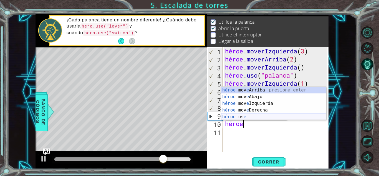
click at [252, 116] on div "héroe .mov e Arriba presiona enter héroe .mov e Abajo Presione Enter héroe .mov…" at bounding box center [273, 110] width 105 height 47
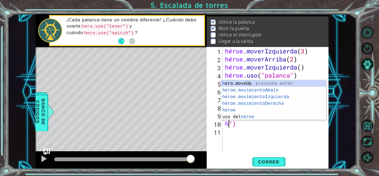
scroll to position [0, 0]
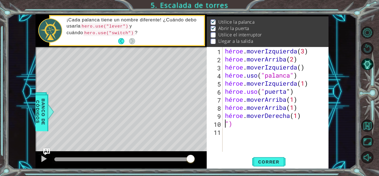
click at [259, 126] on div "héroe . moverIzquierda ( 3 ) héroe . moverArriba ( 2 ) héroe . moverIzquierda (…" at bounding box center [277, 107] width 106 height 121
type textarea """
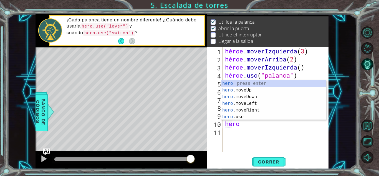
scroll to position [0, 1]
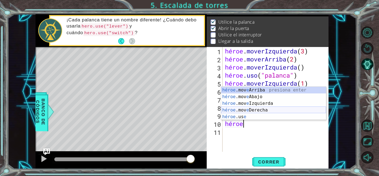
click at [257, 114] on div "héroe .mov e Arriba presiona enter héroe .mov e Abajo Presione Enter héroe .mov…" at bounding box center [273, 110] width 105 height 47
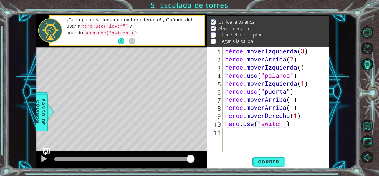
scroll to position [0, 2]
click at [277, 161] on font "Correr" at bounding box center [268, 162] width 21 height 6
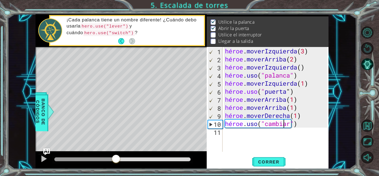
drag, startPoint x: 62, startPoint y: 156, endPoint x: 116, endPoint y: 160, distance: 53.7
click at [116, 160] on div at bounding box center [116, 159] width 10 height 10
click at [304, 124] on div "héroe . moverIzquierda ( 3 ) héroe . moverArriba ( 2 ) héroe . moverIzquierda (…" at bounding box center [277, 107] width 106 height 121
click at [300, 124] on div "héroe . moverIzquierda ( 3 ) héroe . moverArriba ( 2 ) héroe . moverIzquierda (…" at bounding box center [277, 107] width 106 height 121
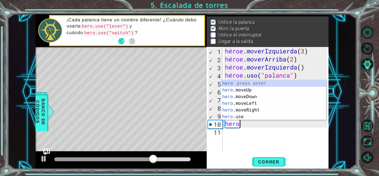
scroll to position [0, 0]
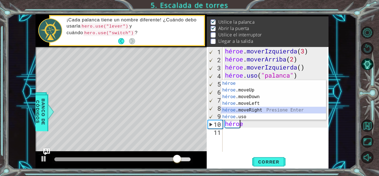
click at [263, 108] on div "héroe presiona enter héroe .moveUp Presione Enter héroe .moveDown Presione Ente…" at bounding box center [273, 106] width 105 height 53
type textarea "hero.moveRight(1)"
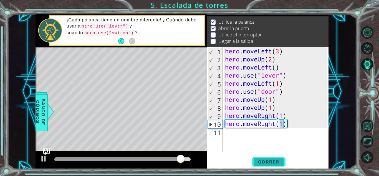
click at [268, 157] on button "Correr" at bounding box center [268, 161] width 33 height 12
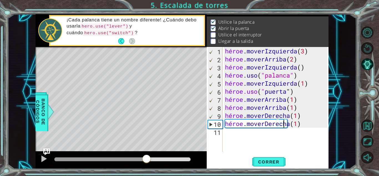
drag, startPoint x: 61, startPoint y: 159, endPoint x: 145, endPoint y: 160, distance: 83.8
click at [145, 160] on div at bounding box center [147, 159] width 10 height 10
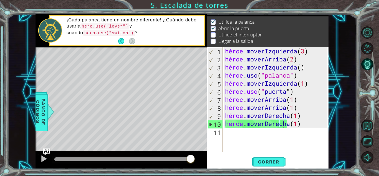
click at [114, 108] on div "Mapa de niveles" at bounding box center [164, 129] width 257 height 164
click at [126, 87] on div "Mapa de niveles" at bounding box center [164, 129] width 257 height 164
click at [228, 133] on div "héroe . moverIzquierda ( 3 ) héroe . moverArriba ( 2 ) héroe . moverIzquierda (…" at bounding box center [277, 107] width 106 height 121
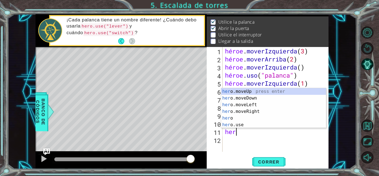
scroll to position [0, 1]
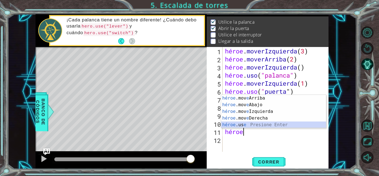
click at [241, 127] on div "héroe .mov e Arriba presiona enter héroe .mov e Abajo Presione Enter héroe .mov…" at bounding box center [273, 118] width 105 height 47
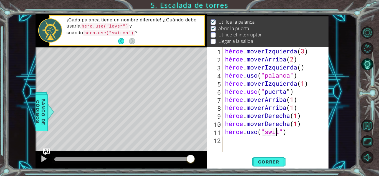
scroll to position [0, 2]
type textarea "hero.use("switch")"
click at [275, 160] on font "Correr" at bounding box center [268, 162] width 21 height 6
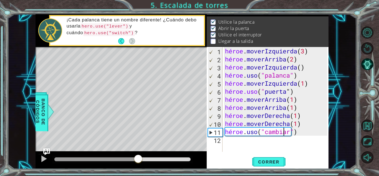
drag, startPoint x: 59, startPoint y: 158, endPoint x: 138, endPoint y: 161, distance: 79.5
click at [138, 161] on div at bounding box center [138, 159] width 10 height 10
click at [229, 141] on div "héroe . moverIzquierda ( 3 ) héroe . moverArriba ( 2 ) héroe . moverIzquierda (…" at bounding box center [277, 107] width 106 height 121
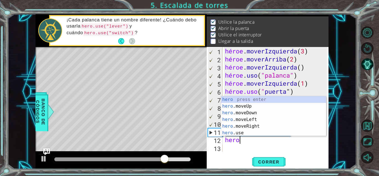
scroll to position [0, 0]
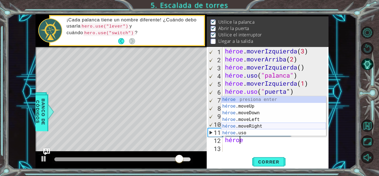
click at [244, 126] on div "héroe presiona enter héroe .moveUp Presione Enter héroe .moveDown Presione Ente…" at bounding box center [273, 122] width 105 height 53
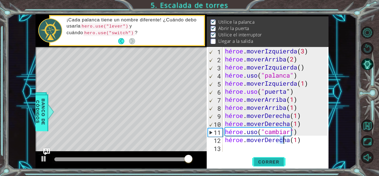
type textarea "hero.moveRight(1)"
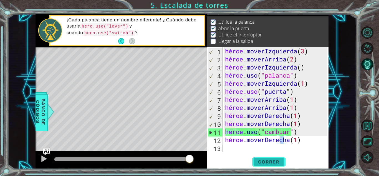
click at [274, 162] on font "Correr" at bounding box center [268, 162] width 21 height 6
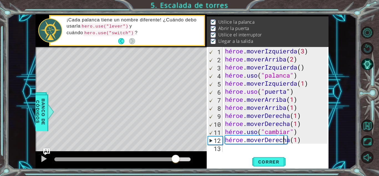
drag, startPoint x: 64, startPoint y: 157, endPoint x: 176, endPoint y: 159, distance: 112.5
click at [176, 159] on div at bounding box center [176, 159] width 10 height 10
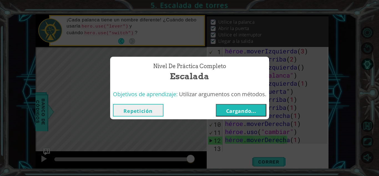
click at [238, 107] on font "Cargando..." at bounding box center [241, 110] width 30 height 7
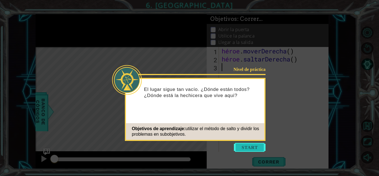
click at [238, 146] on button "Comenzar" at bounding box center [250, 147] width 32 height 9
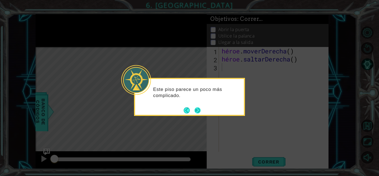
click at [196, 109] on button "Próximo" at bounding box center [198, 110] width 6 height 6
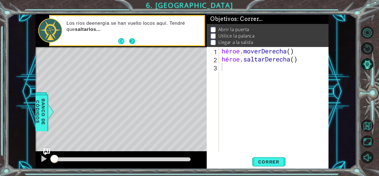
click at [134, 41] on button "Próximo" at bounding box center [132, 41] width 6 height 6
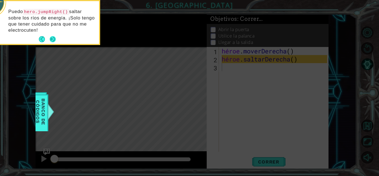
click at [50, 36] on button "Próximo" at bounding box center [53, 39] width 6 height 6
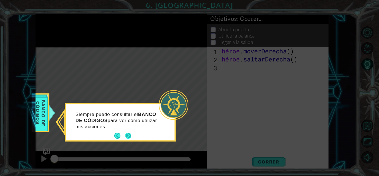
click at [128, 132] on button "Próximo" at bounding box center [128, 135] width 6 height 6
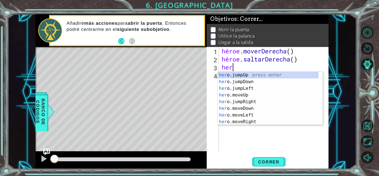
scroll to position [0, 0]
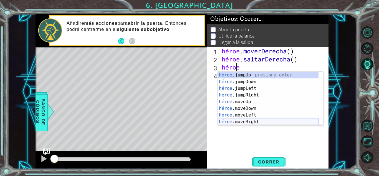
click at [254, 119] on div "héroe .jumpUp presiona enter héroe .jumpDown Presione Enter héroe .jumpLeft Pre…" at bounding box center [268, 105] width 101 height 67
type textarea "hero.moveRight(1)"
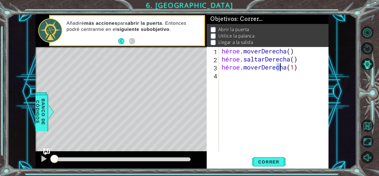
click at [237, 78] on div "héroe . moverDerecha ( ) héroe . saltarDerecha ( ) héroe . moverDerecha ( 1 )" at bounding box center [275, 107] width 109 height 121
type textarea "he"
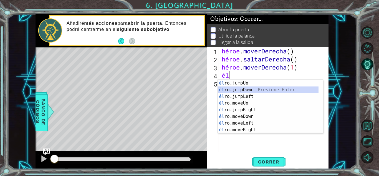
click at [242, 89] on div "él ro.jumpUp presiona enter él ro.jumpDown Presione Enter él ro.jumpLeft Presio…" at bounding box center [268, 113] width 101 height 67
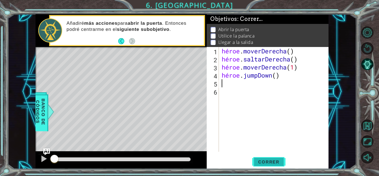
click at [262, 160] on font "Correr" at bounding box center [268, 162] width 21 height 6
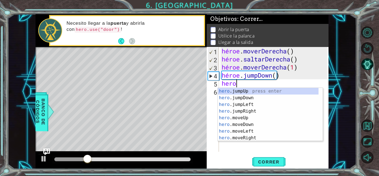
scroll to position [0, 1]
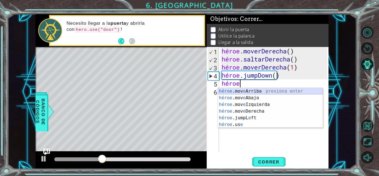
click at [258, 90] on div "héroe .mov e Arriba presiona enter héroe .mov e Abajo Presione Enter héroe .mov…" at bounding box center [270, 114] width 105 height 53
type textarea "hero.moveUp(1)"
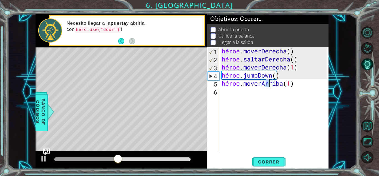
click at [238, 91] on div "héroe . moverDerecha ( ) héroe . saltarDerecha ( ) héroe . moverDerecha ( 1 ) h…" at bounding box center [275, 107] width 109 height 121
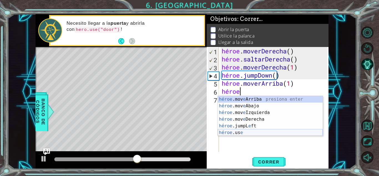
click at [247, 133] on div "héroe .mov e Arriba presiona enter héroe .mov e Abajo Presione Enter héroe .mov…" at bounding box center [270, 122] width 105 height 53
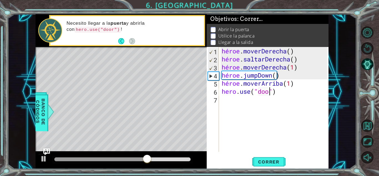
scroll to position [0, 2]
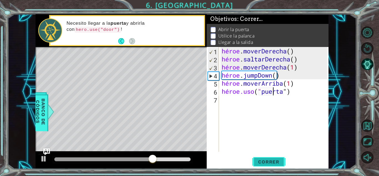
type textarea "hero.use("door")"
click at [279, 160] on span "Correr" at bounding box center [269, 162] width 32 height 6
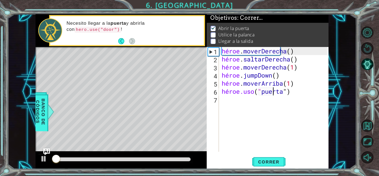
scroll to position [4, 0]
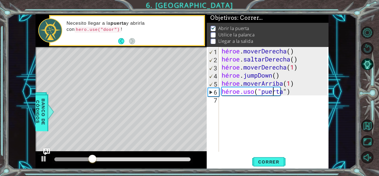
click at [226, 100] on div "héroe . moverDerecha ( ) héroe . saltarDerecha ( ) héroe . moverDerecha ( 1 ) h…" at bounding box center [275, 107] width 109 height 121
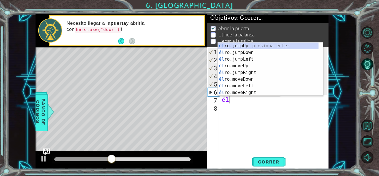
type textarea "h"
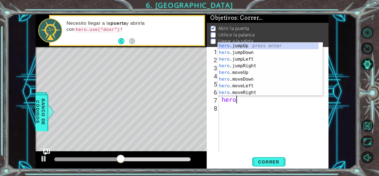
scroll to position [0, 1]
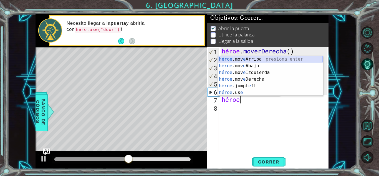
click at [266, 58] on div "héroe .mov e Arriba presiona enter héroe .mov e Abajo Presione Enter héroe .mov…" at bounding box center [270, 82] width 105 height 53
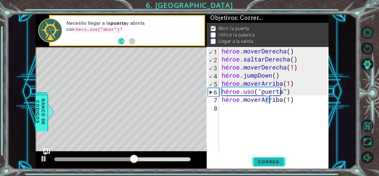
type textarea "hero.moveUp(1)"
click at [262, 162] on font "Correr" at bounding box center [268, 162] width 21 height 6
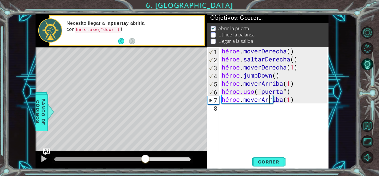
drag, startPoint x: 57, startPoint y: 155, endPoint x: 145, endPoint y: 159, distance: 88.9
click at [145, 159] on div at bounding box center [145, 159] width 10 height 10
click at [248, 112] on div "héroe . moverDerecha ( ) héroe . saltarDerecha ( ) héroe . moverDerecha ( 1 ) h…" at bounding box center [275, 107] width 109 height 121
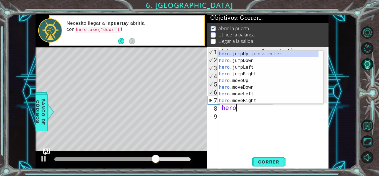
scroll to position [0, 0]
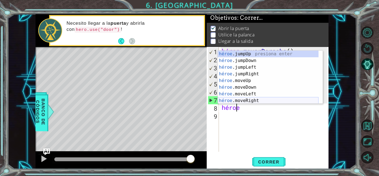
click at [253, 99] on div "héroe .jumpUp presiona enter héroe .jumpDown Presione Enter héroe .jumpLeft Pre…" at bounding box center [268, 84] width 101 height 67
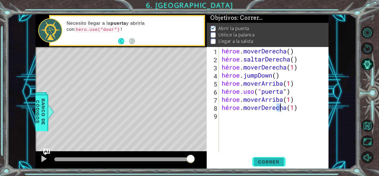
click at [270, 160] on font "Correr" at bounding box center [268, 162] width 21 height 6
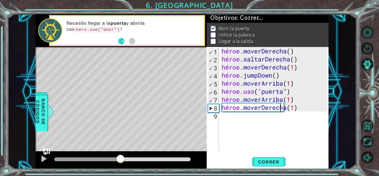
drag, startPoint x: 58, startPoint y: 156, endPoint x: 124, endPoint y: 161, distance: 66.0
click at [124, 161] on div at bounding box center [120, 159] width 10 height 10
click at [298, 109] on div "héroe . moverDerecha ( ) héroe . saltarDerecha ( ) héroe . moverDerecha ( 1 ) h…" at bounding box center [275, 107] width 109 height 121
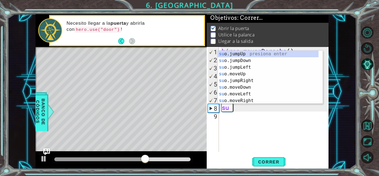
scroll to position [0, 0]
type textarea "h"
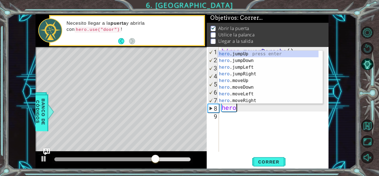
scroll to position [0, 0]
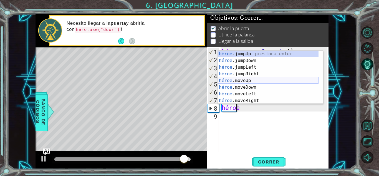
click at [250, 81] on div "héroe .jumpUp presiona enter héroe .jumpDown Presione Enter héroe .jumpLeft Pre…" at bounding box center [268, 84] width 101 height 67
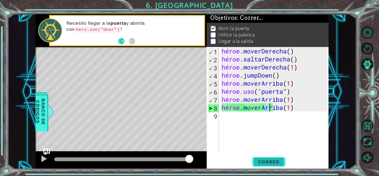
type textarea "hero.moveUp(1)"
click at [269, 155] on button "Correr" at bounding box center [268, 161] width 33 height 12
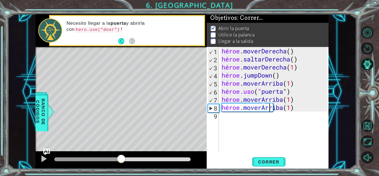
drag, startPoint x: 61, startPoint y: 158, endPoint x: 121, endPoint y: 161, distance: 59.8
click at [121, 161] on div at bounding box center [121, 159] width 10 height 10
click at [255, 118] on div "héroe . moverDerecha ( ) héroe . saltarDerecha ( ) héroe . moverDerecha ( 1 ) h…" at bounding box center [275, 107] width 109 height 121
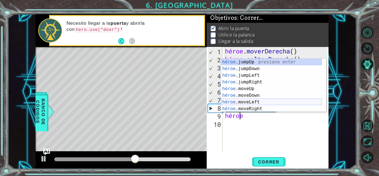
click at [254, 100] on div "héroe .jumpUp presiona enter héroe .jumpDown Presione Enter héroe .jumpLeft Pre…" at bounding box center [271, 92] width 101 height 67
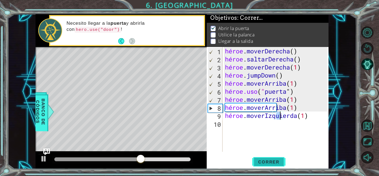
type textarea "hero.moveLeft(1)"
click at [263, 160] on font "Correr" at bounding box center [268, 162] width 21 height 6
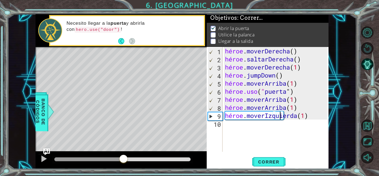
drag, startPoint x: 60, startPoint y: 155, endPoint x: 124, endPoint y: 163, distance: 64.3
click at [124, 163] on div at bounding box center [124, 159] width 10 height 10
click at [231, 124] on div "héroe . moverDerecha ( ) héroe . saltarDerecha ( ) héroe . moverDerecha ( 1 ) h…" at bounding box center [277, 107] width 106 height 121
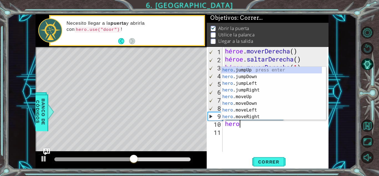
scroll to position [0, 1]
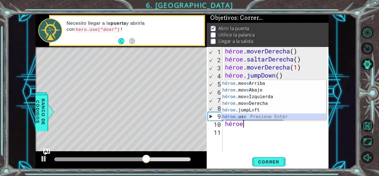
click at [253, 117] on div "héroe .mov e Arriba presiona enter héroe .mov e Abajo Presione Enter héroe .mov…" at bounding box center [273, 106] width 105 height 53
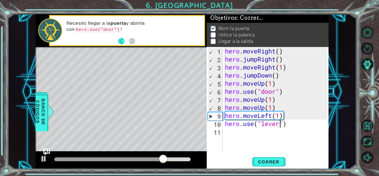
scroll to position [0, 2]
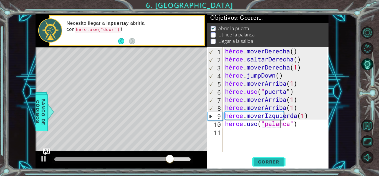
type textarea "hero.use("lever")"
click at [265, 159] on font "Correr" at bounding box center [268, 162] width 21 height 6
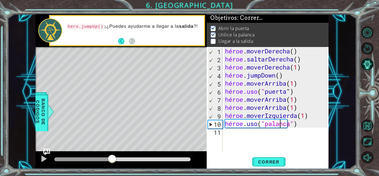
drag, startPoint x: 61, startPoint y: 159, endPoint x: 112, endPoint y: 161, distance: 51.4
click at [112, 161] on div at bounding box center [112, 159] width 10 height 10
click at [223, 130] on div "hero.use("lever") 1 2 3 4 5 6 7 8 9 10 11 héroe . moverDerecha ( ) héroe . salt…" at bounding box center [267, 99] width 120 height 105
click at [227, 132] on div "héroe . moverDerecha ( ) héroe . saltarDerecha ( ) héroe . moverDerecha ( 1 ) h…" at bounding box center [277, 107] width 106 height 121
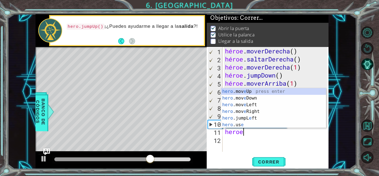
scroll to position [0, 1]
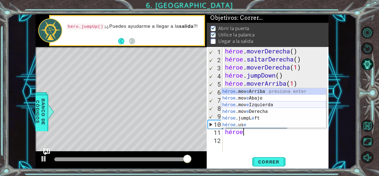
click at [257, 104] on div "héroe .mov e Arriba presiona enter héroe .mov e Abajo Presione Enter héroe .mov…" at bounding box center [273, 114] width 105 height 53
type textarea "hero.moveLeft(1)"
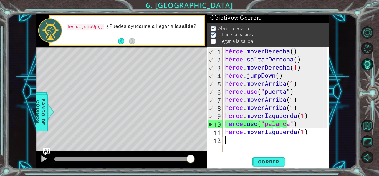
click at [260, 142] on div "héroe . moverDerecha ( ) héroe . saltarDerecha ( ) héroe . moverDerecha ( 1 ) h…" at bounding box center [277, 107] width 106 height 121
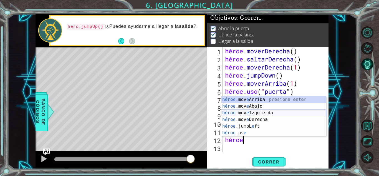
click at [259, 114] on div "héroe .mov e Arriba presiona enter héroe .mov e Abajo Presione Enter héroe .mov…" at bounding box center [273, 122] width 105 height 53
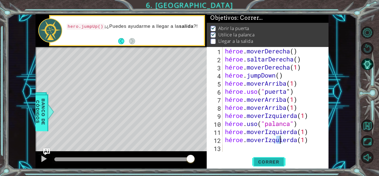
type textarea "hero.moveLeft(1)"
click at [272, 161] on font "Correr" at bounding box center [268, 162] width 21 height 6
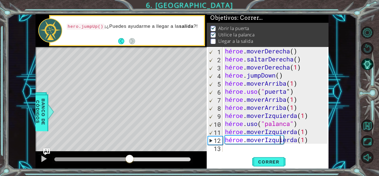
drag, startPoint x: 60, startPoint y: 156, endPoint x: 129, endPoint y: 158, distance: 69.4
click at [129, 158] on div at bounding box center [130, 159] width 10 height 10
click at [232, 146] on div "héroe . moverDerecha ( ) héroe . saltarDerecha ( ) héroe . moverDerecha ( 1 ) h…" at bounding box center [277, 107] width 106 height 121
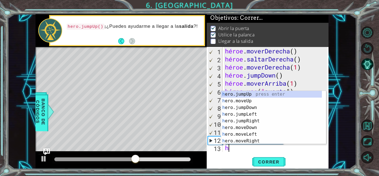
scroll to position [8, 0]
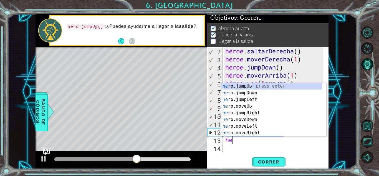
type textarea "hero"
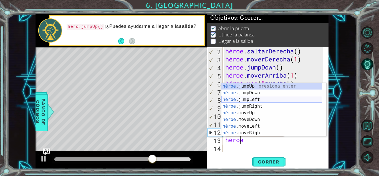
click at [244, 99] on div "héroe .jumpUp presiona enter héroe .jumpDown Presione Enter héroe .jumpLeft Pre…" at bounding box center [272, 116] width 101 height 67
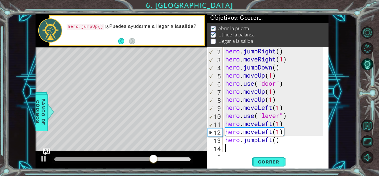
scroll to position [16, 0]
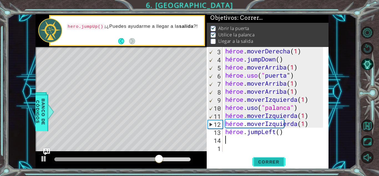
click at [269, 162] on font "Correr" at bounding box center [268, 162] width 21 height 6
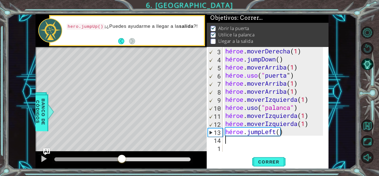
drag, startPoint x: 61, startPoint y: 159, endPoint x: 122, endPoint y: 163, distance: 61.2
click at [122, 163] on div at bounding box center [122, 159] width 10 height 10
click at [283, 133] on div "héroe . moverDerecha ( 1 ) héroe . jumpDown ( ) héroe . moverArriba ( 1 ) héroe…" at bounding box center [275, 107] width 102 height 121
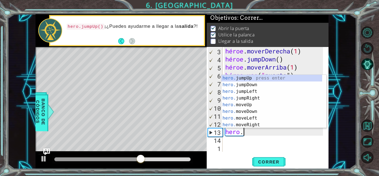
type textarea "hero"
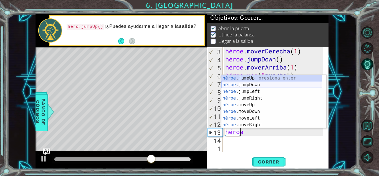
click at [256, 83] on div "héroe .jumpUp presiona enter héroe .jumpDown Presione Enter héroe .jumpLeft Pre…" at bounding box center [272, 108] width 101 height 67
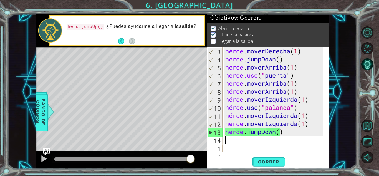
drag, startPoint x: 158, startPoint y: 156, endPoint x: 230, endPoint y: 157, distance: 71.6
click at [197, 154] on div at bounding box center [121, 160] width 171 height 18
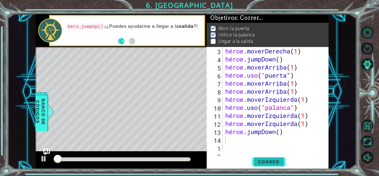
click at [258, 164] on span "Correr" at bounding box center [269, 162] width 32 height 6
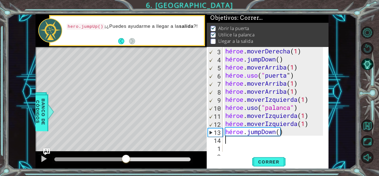
drag, startPoint x: 60, startPoint y: 157, endPoint x: 125, endPoint y: 163, distance: 65.5
click at [125, 163] on div at bounding box center [126, 159] width 10 height 10
click at [291, 133] on div "héroe . moverDerecha ( 1 ) héroe . jumpDown ( ) héroe . moverArriba ( 1 ) héroe…" at bounding box center [275, 107] width 102 height 121
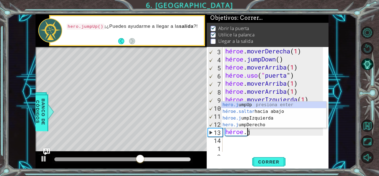
type textarea "hero."
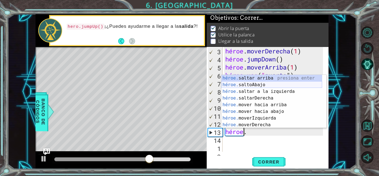
click at [271, 83] on div "héroe. [PERSON_NAME] arriba presiona enter héroe. saltoAbajo Presione Enter hér…" at bounding box center [272, 108] width 101 height 67
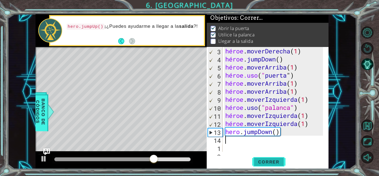
click at [261, 160] on font "Correr" at bounding box center [268, 162] width 21 height 6
drag, startPoint x: 62, startPoint y: 157, endPoint x: 142, endPoint y: 161, distance: 79.8
click at [142, 161] on div at bounding box center [142, 159] width 10 height 10
click at [283, 132] on div "héroe . moverDerecha ( 1 ) héroe . jumpDown ( ) héroe . moverArriba ( 1 ) héroe…" at bounding box center [275, 107] width 102 height 121
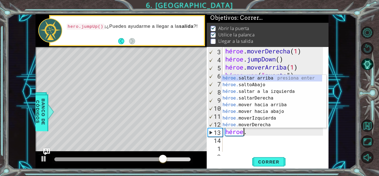
click at [262, 133] on div "héroe . moverDerecha ( 1 ) héroe . jumpDown ( ) héroe . moverArriba ( 1 ) héroe…" at bounding box center [275, 107] width 102 height 121
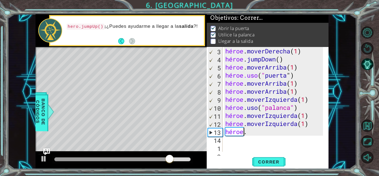
click at [240, 131] on div "héroe . moverDerecha ( 1 ) héroe . jumpDown ( ) héroe . moverArriba ( 1 ) héroe…" at bounding box center [275, 107] width 102 height 121
click at [261, 135] on div "héroe . moverDerecha ( 1 ) héroe . jumpDown ( ) héroe . moverArriba ( 1 ) héroe…" at bounding box center [275, 107] width 102 height 121
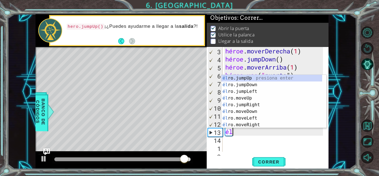
type textarea "h"
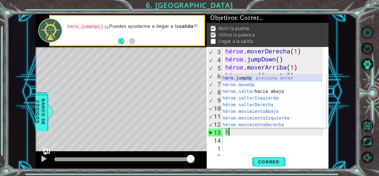
click at [252, 77] on div "h ero.jumpUp presiona enter héroe.moveUp ​ Presione Enter héroe.saltar hacia ab…" at bounding box center [272, 108] width 101 height 67
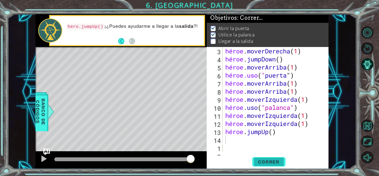
click at [265, 159] on font "Correr" at bounding box center [268, 162] width 21 height 6
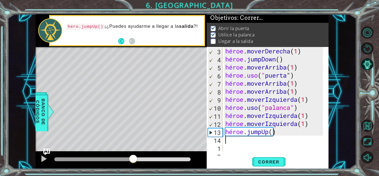
drag, startPoint x: 59, startPoint y: 158, endPoint x: 134, endPoint y: 171, distance: 75.9
click at [134, 171] on div "1 [DEMOGRAPHIC_DATA] XXXXXXXXXXXXXXXXXXXXXXXXXXXXXXXXXXXXXXXXXXXXXXXXXXXXXXXXXX…" at bounding box center [189, 88] width 379 height 176
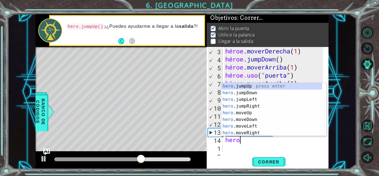
scroll to position [0, 1]
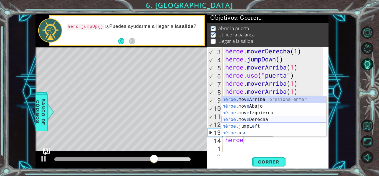
click at [255, 118] on div "héroe .mov e Arriba presiona enter héroe .mov e Abajo Presione Enter héroe .mov…" at bounding box center [274, 122] width 105 height 53
type textarea "hero.moveRight(1)"
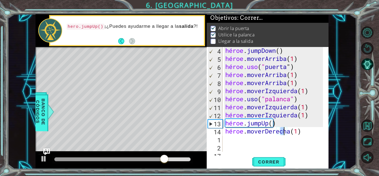
scroll to position [25, 0]
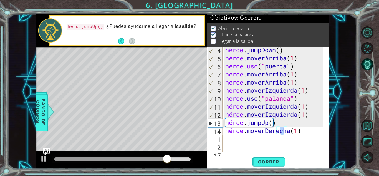
click at [233, 135] on div "héroe . jumpDown ( ) héroe . moverArriba ( 1 ) héroe.uso ( " puerta " ) héroe .…" at bounding box center [275, 106] width 102 height 121
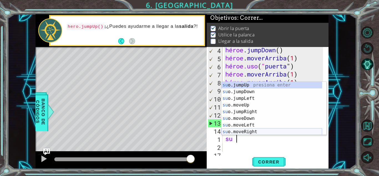
click at [250, 130] on div "su o.jumpUp presiona enter su o.jumpDown Presione Enter su o.jumpLeft Presione …" at bounding box center [272, 115] width 101 height 67
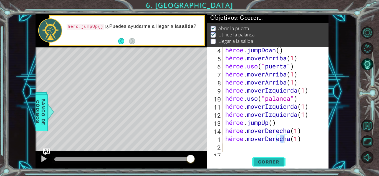
type textarea "hero.moveRight(1)"
click at [260, 160] on font "Correr" at bounding box center [268, 162] width 21 height 6
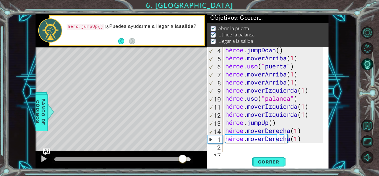
drag, startPoint x: 64, startPoint y: 159, endPoint x: 192, endPoint y: 168, distance: 128.0
click at [192, 168] on div at bounding box center [121, 160] width 171 height 18
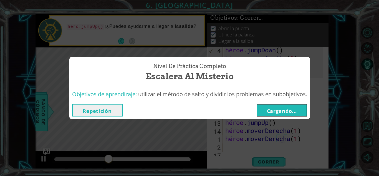
click at [283, 110] on font "Cargando..." at bounding box center [282, 110] width 30 height 7
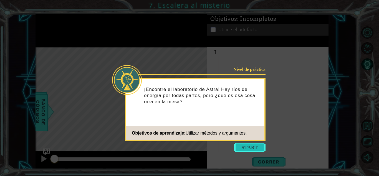
click at [238, 146] on button "Comenzar" at bounding box center [250, 147] width 32 height 9
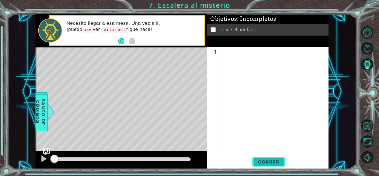
click at [277, 161] on font "Correr" at bounding box center [268, 162] width 21 height 6
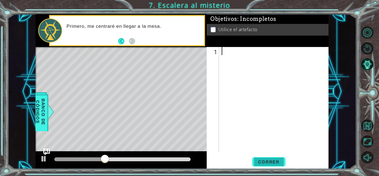
click at [262, 157] on button "Correr" at bounding box center [268, 161] width 33 height 12
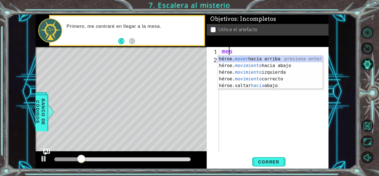
type textarea "m"
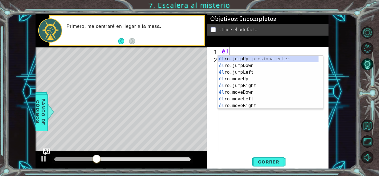
type textarea "h"
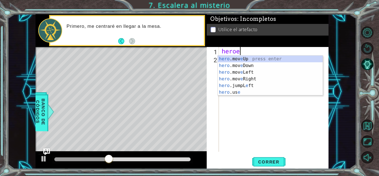
scroll to position [0, 1]
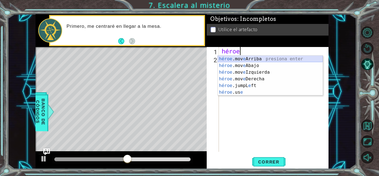
click at [237, 56] on div "héroe .mov e Arriba presiona enter héroe .mov e Abajo Presione Enter héroe .mov…" at bounding box center [270, 82] width 105 height 53
type textarea "hero.moveUp(1)"
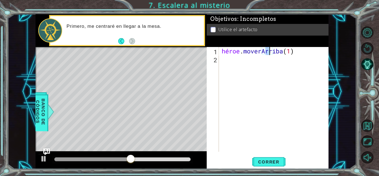
click at [236, 57] on div "héroe . moverArriba ( 1 )" at bounding box center [275, 107] width 109 height 121
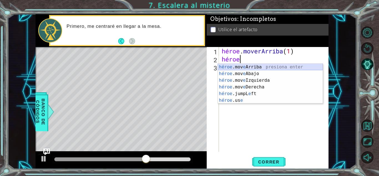
click at [240, 68] on div "héroe .mov e Arriba presiona enter héroe .mov e Abajo Presione Enter héroe .mov…" at bounding box center [270, 90] width 105 height 53
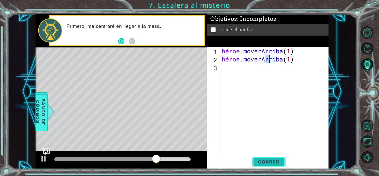
type textarea "hero.moveUp(1)"
click at [275, 161] on font "Correr" at bounding box center [268, 162] width 21 height 6
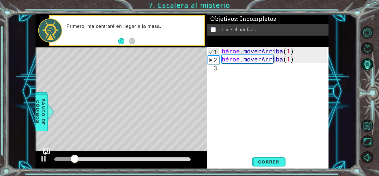
click at [225, 69] on div "héroe . moverArriba ( 1 ) héroe . moverArriba ( 1 )" at bounding box center [275, 107] width 109 height 121
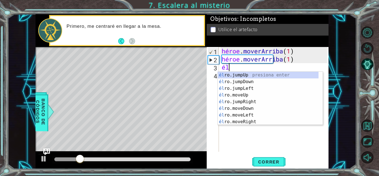
scroll to position [0, 0]
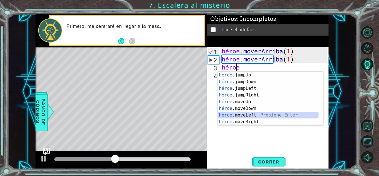
click at [245, 113] on div "héroe .jumpUp presiona enter héroe .jumpDown Presione Enter héroe .jumpLeft Pre…" at bounding box center [268, 105] width 101 height 67
type textarea "hero.moveLeft(1)"
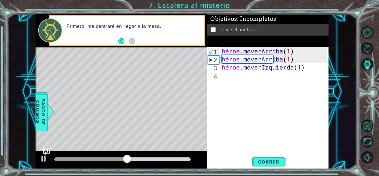
click at [231, 79] on div "héroe . moverArriba ( 1 ) héroe . moverArriba ( 1 ) héroe . moverIzquierda ( 1 )" at bounding box center [275, 107] width 109 height 121
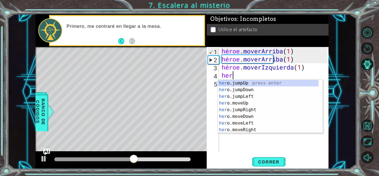
scroll to position [0, 1]
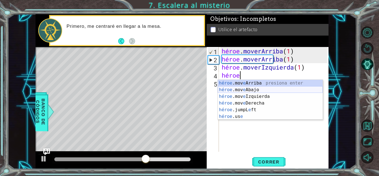
click at [240, 91] on div "héroe .mov e Arriba presiona enter héroe .mov e Abajo Presione Enter héroe .mov…" at bounding box center [270, 106] width 105 height 53
type textarea "hero.moveDown(1)"
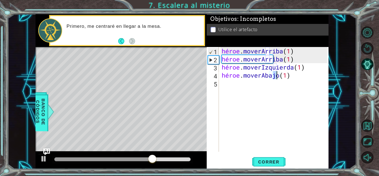
click at [239, 85] on div "héroe . moverArriba ( 1 ) héroe . moverArriba ( 1 ) héroe . moverIzquierda ( 1 …" at bounding box center [275, 107] width 109 height 121
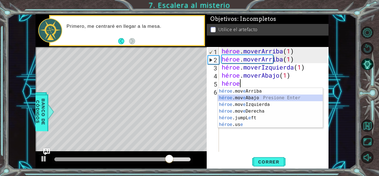
click at [248, 96] on div "héroe .mov e Arriba presiona enter héroe .mov e Abajo Presione Enter héroe .mov…" at bounding box center [270, 114] width 105 height 53
type textarea "hero.moveDown(1)"
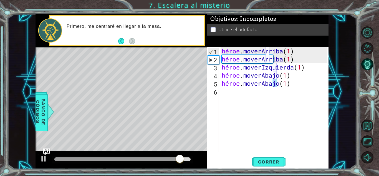
click at [243, 92] on div "héroe . moverArriba ( 1 ) héroe . moverArriba ( 1 ) héroe . moverIzquierda ( 1 …" at bounding box center [275, 107] width 109 height 121
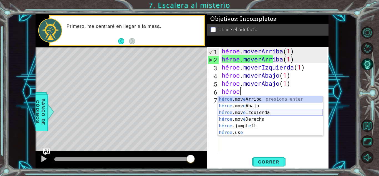
click at [256, 112] on div "héroe .mov e Arriba presiona enter héroe .mov e Abajo Presione Enter héroe .mov…" at bounding box center [270, 122] width 105 height 53
type textarea "hero.moveLeft(1)"
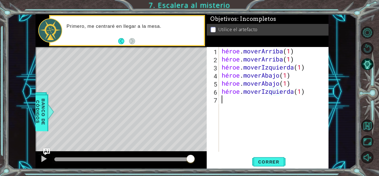
click at [236, 100] on div "héroe . moverArriba ( 1 ) héroe . moverArriba ( 1 ) héroe . moverIzquierda ( 1 …" at bounding box center [275, 107] width 109 height 121
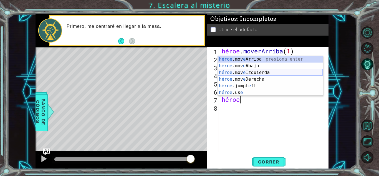
click at [255, 72] on div "héroe .mov e Arriba presiona enter héroe .mov e Abajo Presione Enter héroe .mov…" at bounding box center [270, 82] width 105 height 53
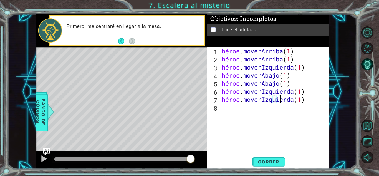
click at [312, 101] on div "héroe . moverArriba ( 1 ) héroe . moverArriba ( 1 ) héroe . moverIzquierda ( 1 …" at bounding box center [275, 107] width 109 height 121
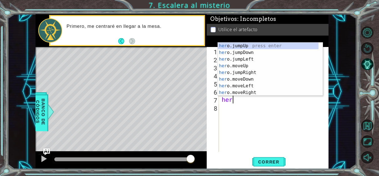
scroll to position [0, 0]
type textarea "h"
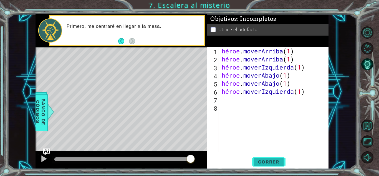
click at [280, 160] on span "Correr" at bounding box center [269, 162] width 32 height 6
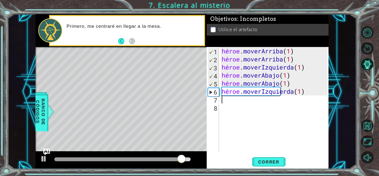
click at [306, 92] on div "héroe . moverArriba ( 1 ) héroe . moverArriba ( 1 ) héroe . moverIzquierda ( 1 …" at bounding box center [275, 107] width 109 height 121
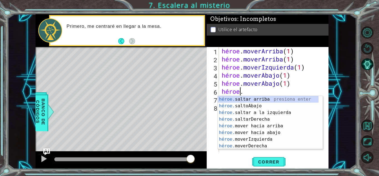
type textarea "hero"
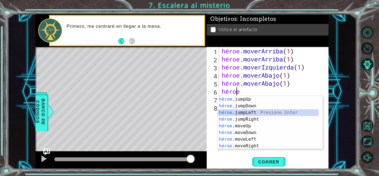
click at [250, 111] on div "héroe .jumpUp presiona enter héroe .jumpDown Presione Enter héroe .jumpLeft Pre…" at bounding box center [268, 129] width 101 height 67
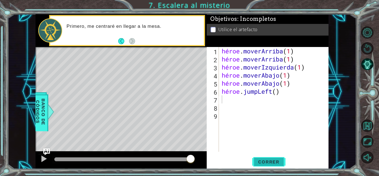
click at [268, 163] on font "Correr" at bounding box center [268, 162] width 21 height 6
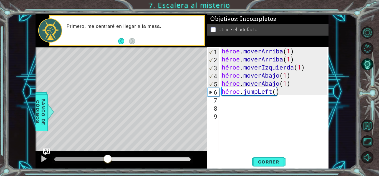
drag, startPoint x: 58, startPoint y: 157, endPoint x: 108, endPoint y: 157, distance: 49.7
click at [108, 157] on div at bounding box center [108, 159] width 10 height 10
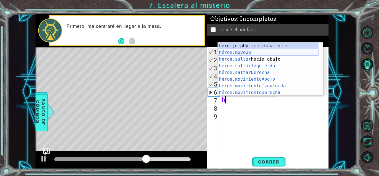
click at [247, 51] on div "h ero.jumpUp presiona enter héroe.moveUp ​ Presione Enter héroe.saltar hacia ab…" at bounding box center [268, 75] width 101 height 67
type textarea "hero.moveUp(1)"
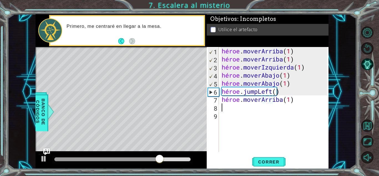
click at [242, 106] on div "héroe . moverArriba ( 1 ) héroe . moverArriba ( 1 ) héroe . moverIzquierda ( 1 …" at bounding box center [275, 107] width 109 height 121
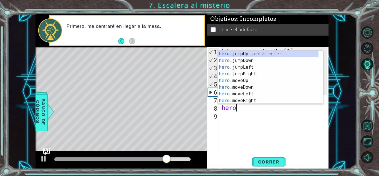
scroll to position [0, 0]
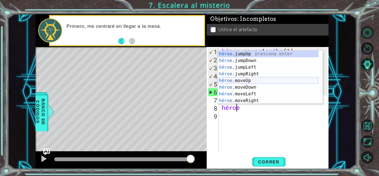
click at [245, 79] on div "héroe .jumpUp presiona enter héroe .jumpDown Presione Enter héroe .jumpLeft Pre…" at bounding box center [268, 84] width 101 height 67
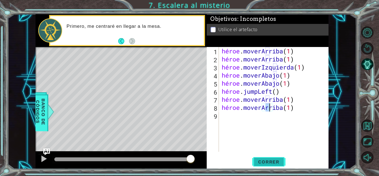
type textarea "hero.moveUp(1)"
click at [263, 159] on font "Correr" at bounding box center [268, 162] width 21 height 6
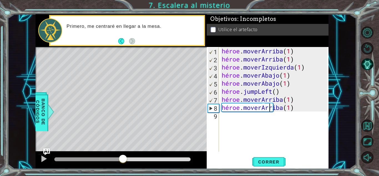
drag, startPoint x: 63, startPoint y: 158, endPoint x: 123, endPoint y: 160, distance: 60.3
click at [123, 160] on div at bounding box center [123, 159] width 10 height 10
click at [227, 116] on div "héroe . moverArriba ( 1 ) héroe . moverArriba ( 1 ) héroe . moverIzquierda ( 1 …" at bounding box center [275, 107] width 109 height 121
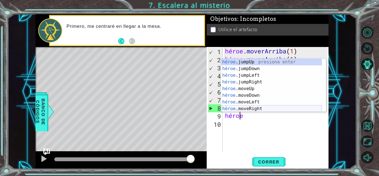
click at [255, 107] on div "héroe .jumpUp presiona enter héroe .jumpDown Presione Enter héroe .jumpLeft Pre…" at bounding box center [271, 92] width 101 height 67
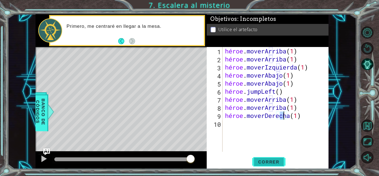
type textarea "hero.moveRight(1)"
click at [264, 159] on font "Correr" at bounding box center [268, 162] width 21 height 6
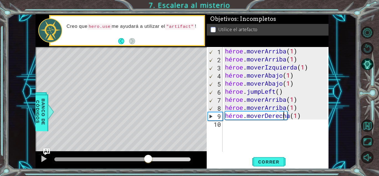
drag, startPoint x: 67, startPoint y: 156, endPoint x: 149, endPoint y: 162, distance: 81.6
click at [149, 162] on div at bounding box center [148, 159] width 10 height 10
click at [231, 124] on div "héroe . moverArriba ( 1 ) héroe . moverArriba ( 1 ) héroe . moverIzquierda ( 1 …" at bounding box center [277, 107] width 106 height 121
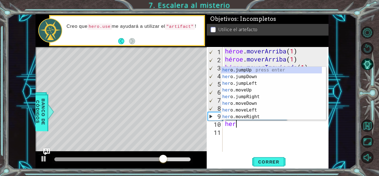
scroll to position [0, 1]
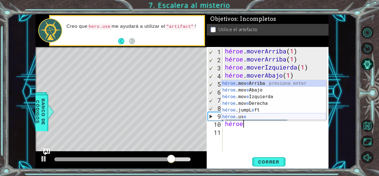
click at [240, 115] on div "héroe .mov e Arriba presiona enter héroe .mov e Abajo Presione Enter héroe .mov…" at bounding box center [273, 106] width 105 height 53
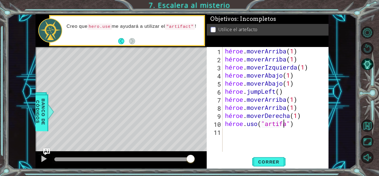
scroll to position [0, 3]
type textarea "hero.use("artifact")"
click at [269, 161] on font "Correr" at bounding box center [268, 162] width 21 height 6
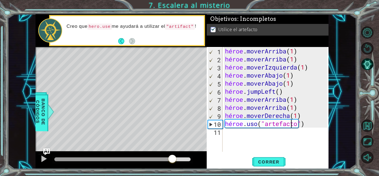
drag, startPoint x: 76, startPoint y: 157, endPoint x: 173, endPoint y: 165, distance: 96.6
click at [173, 165] on div at bounding box center [121, 160] width 171 height 18
click at [258, 160] on span "Correr" at bounding box center [269, 162] width 32 height 6
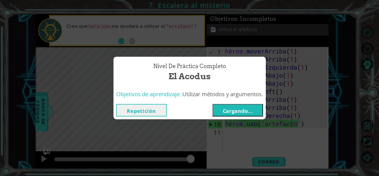
click at [139, 111] on font "Repetición" at bounding box center [141, 110] width 29 height 7
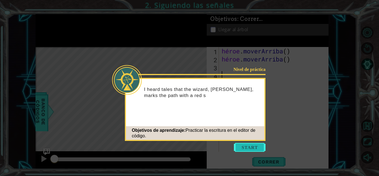
click at [241, 145] on button "Comenzar" at bounding box center [250, 147] width 32 height 9
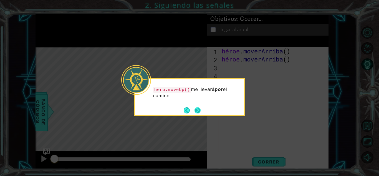
click at [199, 107] on button "Próximo" at bounding box center [198, 110] width 6 height 6
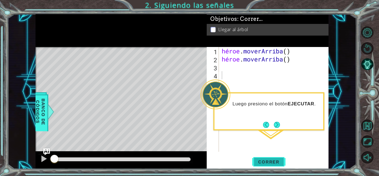
click at [268, 165] on button "Correr" at bounding box center [268, 161] width 33 height 12
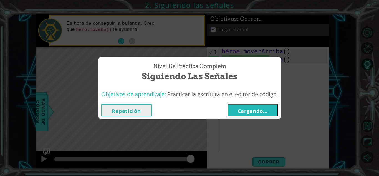
click at [247, 111] on font "Cargando..." at bounding box center [253, 110] width 30 height 7
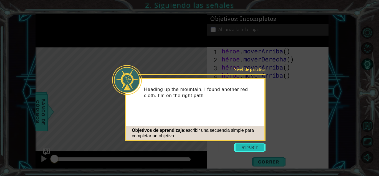
click at [248, 146] on button "Comenzar" at bounding box center [250, 147] width 32 height 9
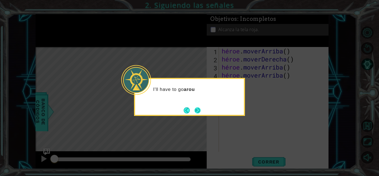
click at [201, 107] on button "Próximo" at bounding box center [198, 110] width 6 height 6
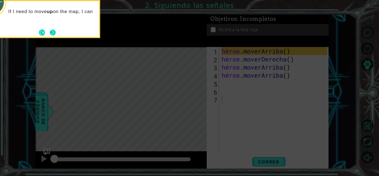
click at [51, 33] on button "Próximo" at bounding box center [53, 32] width 6 height 6
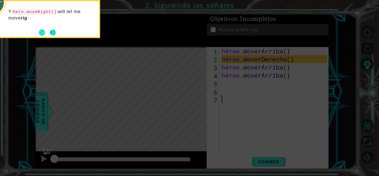
click at [51, 34] on button "Próximo" at bounding box center [53, 32] width 6 height 6
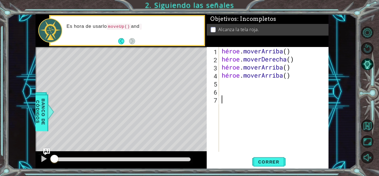
click at [227, 84] on div "héroe . [PERSON_NAME] ( ) héroe . moverDerecha ( ) héroe . [PERSON_NAME] ( ) hé…" at bounding box center [275, 107] width 109 height 121
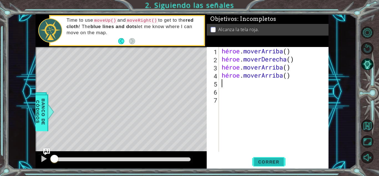
click at [277, 161] on font "Correr" at bounding box center [268, 162] width 21 height 6
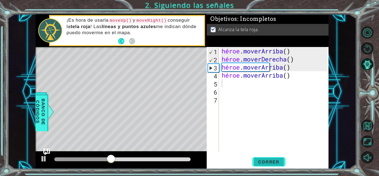
click at [277, 161] on font "Correr" at bounding box center [268, 162] width 21 height 6
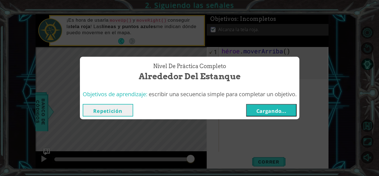
click at [264, 109] on font "Cargando..." at bounding box center [272, 110] width 30 height 7
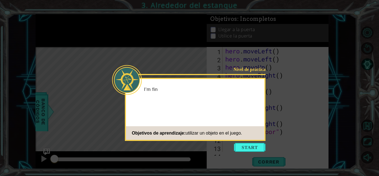
scroll to position [48, 0]
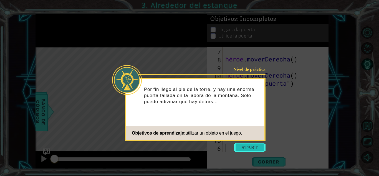
click at [255, 144] on button "Comenzar" at bounding box center [250, 147] width 32 height 9
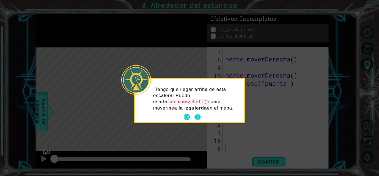
click at [200, 114] on button "Próximo" at bounding box center [197, 117] width 7 height 7
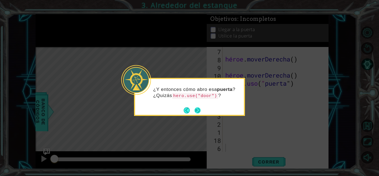
click at [198, 110] on button "Próximo" at bounding box center [198, 110] width 6 height 6
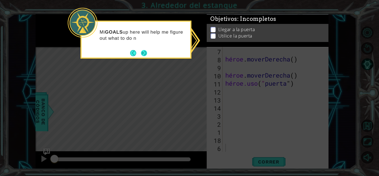
click at [144, 53] on button "Próximo" at bounding box center [144, 53] width 6 height 6
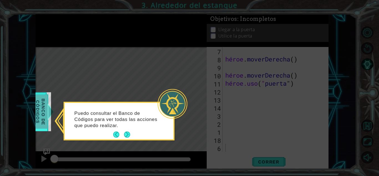
click at [44, 116] on font "Banco de códigos" at bounding box center [39, 111] width 11 height 27
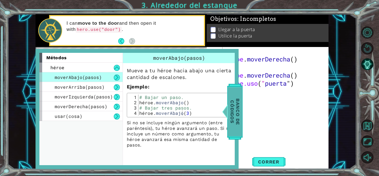
click at [237, 115] on font "Banco de códigos" at bounding box center [233, 111] width 11 height 27
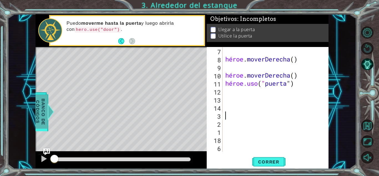
click at [237, 115] on div "héroe . moverDerecha ( ) héroe . moverDerecha ( ) héroe.uso ( " puerta " )" at bounding box center [275, 107] width 102 height 121
click at [262, 161] on font "Correr" at bounding box center [268, 162] width 21 height 6
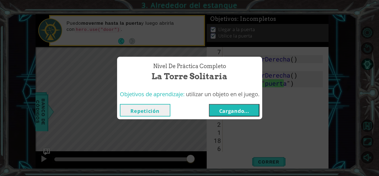
click at [245, 110] on font "Cargando..." at bounding box center [234, 110] width 30 height 7
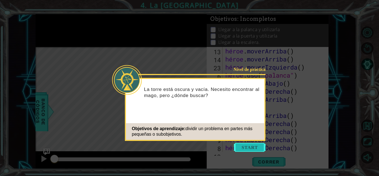
click at [247, 143] on button "Comenzar" at bounding box center [250, 147] width 32 height 9
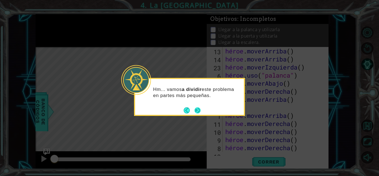
click at [196, 110] on button "Próximo" at bounding box center [197, 110] width 7 height 7
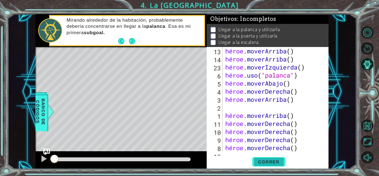
click at [262, 159] on font "Correr" at bounding box center [268, 162] width 21 height 6
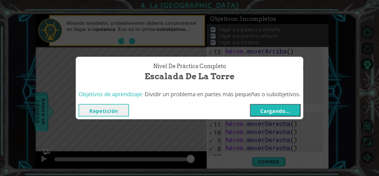
click at [279, 104] on button "Cargando..." at bounding box center [275, 110] width 51 height 12
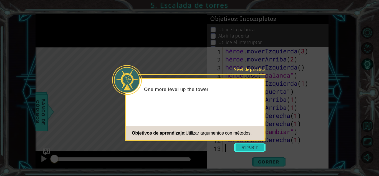
click at [246, 145] on button "Comenzar" at bounding box center [250, 147] width 32 height 9
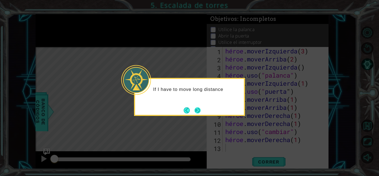
click at [196, 113] on button "Próximo" at bounding box center [198, 110] width 6 height 6
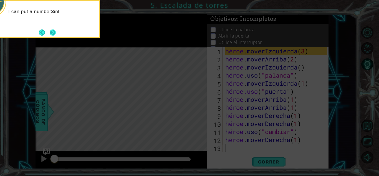
click at [54, 31] on button "Próximo" at bounding box center [52, 32] width 7 height 7
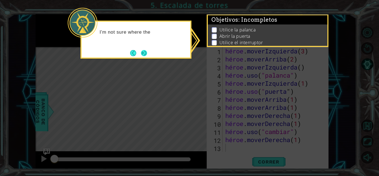
click at [141, 54] on button "Próximo" at bounding box center [144, 53] width 6 height 6
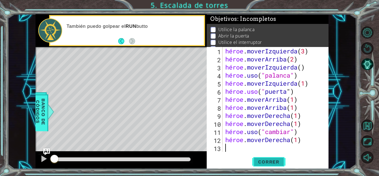
click at [280, 162] on span "Correr" at bounding box center [269, 162] width 32 height 6
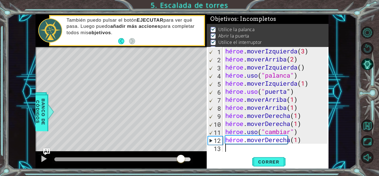
drag, startPoint x: 105, startPoint y: 160, endPoint x: 181, endPoint y: 157, distance: 76.7
click at [181, 157] on div at bounding box center [181, 159] width 10 height 10
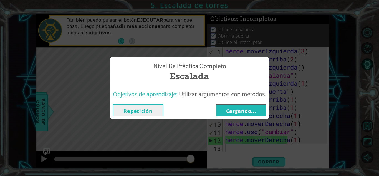
click at [227, 105] on button "Cargando..." at bounding box center [241, 110] width 51 height 12
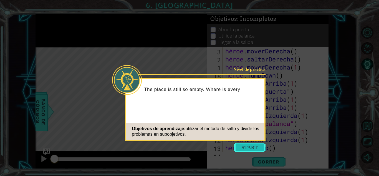
click at [240, 146] on button "Comenzar" at bounding box center [250, 147] width 32 height 9
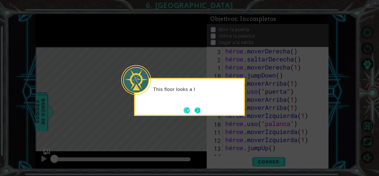
click at [197, 108] on button "Próximo" at bounding box center [198, 110] width 6 height 6
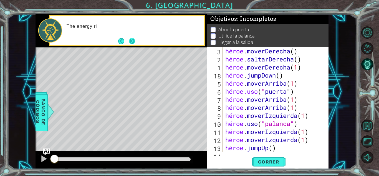
click at [131, 43] on button "Próximo" at bounding box center [132, 41] width 6 height 6
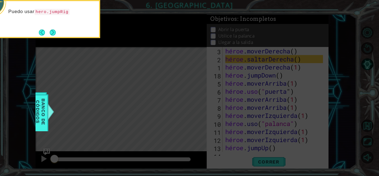
click at [52, 27] on div "Puedo usar hero.jumpRig" at bounding box center [44, 19] width 111 height 38
click at [52, 29] on button "Próximo" at bounding box center [53, 32] width 6 height 6
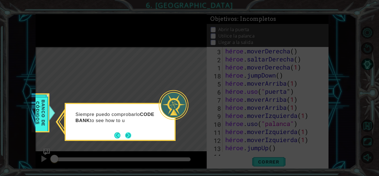
click at [130, 133] on button "Próximo" at bounding box center [128, 135] width 6 height 6
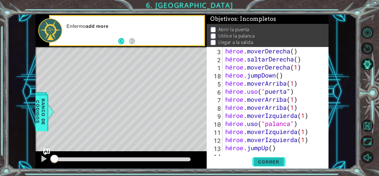
click at [256, 159] on span "Correr" at bounding box center [269, 162] width 32 height 6
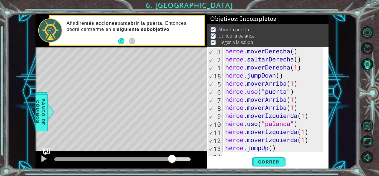
drag, startPoint x: 89, startPoint y: 156, endPoint x: 173, endPoint y: 168, distance: 85.0
click at [173, 168] on div at bounding box center [121, 160] width 171 height 18
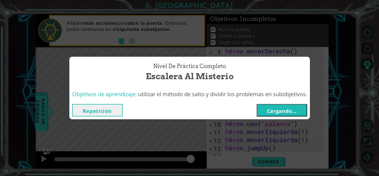
click at [268, 109] on button "Cargando..." at bounding box center [282, 110] width 51 height 12
